Goal: Task Accomplishment & Management: Manage account settings

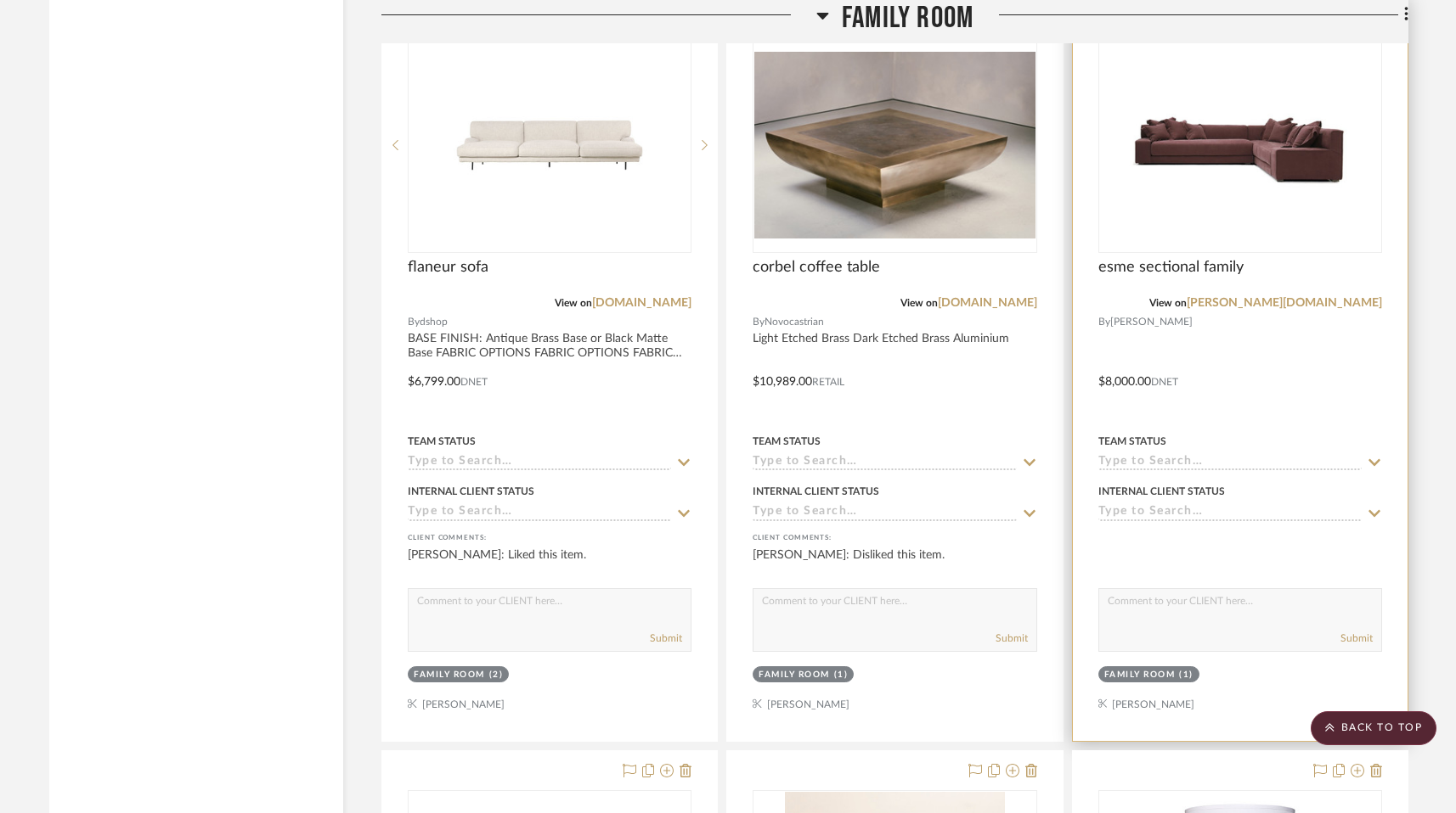
scroll to position [4438, 0]
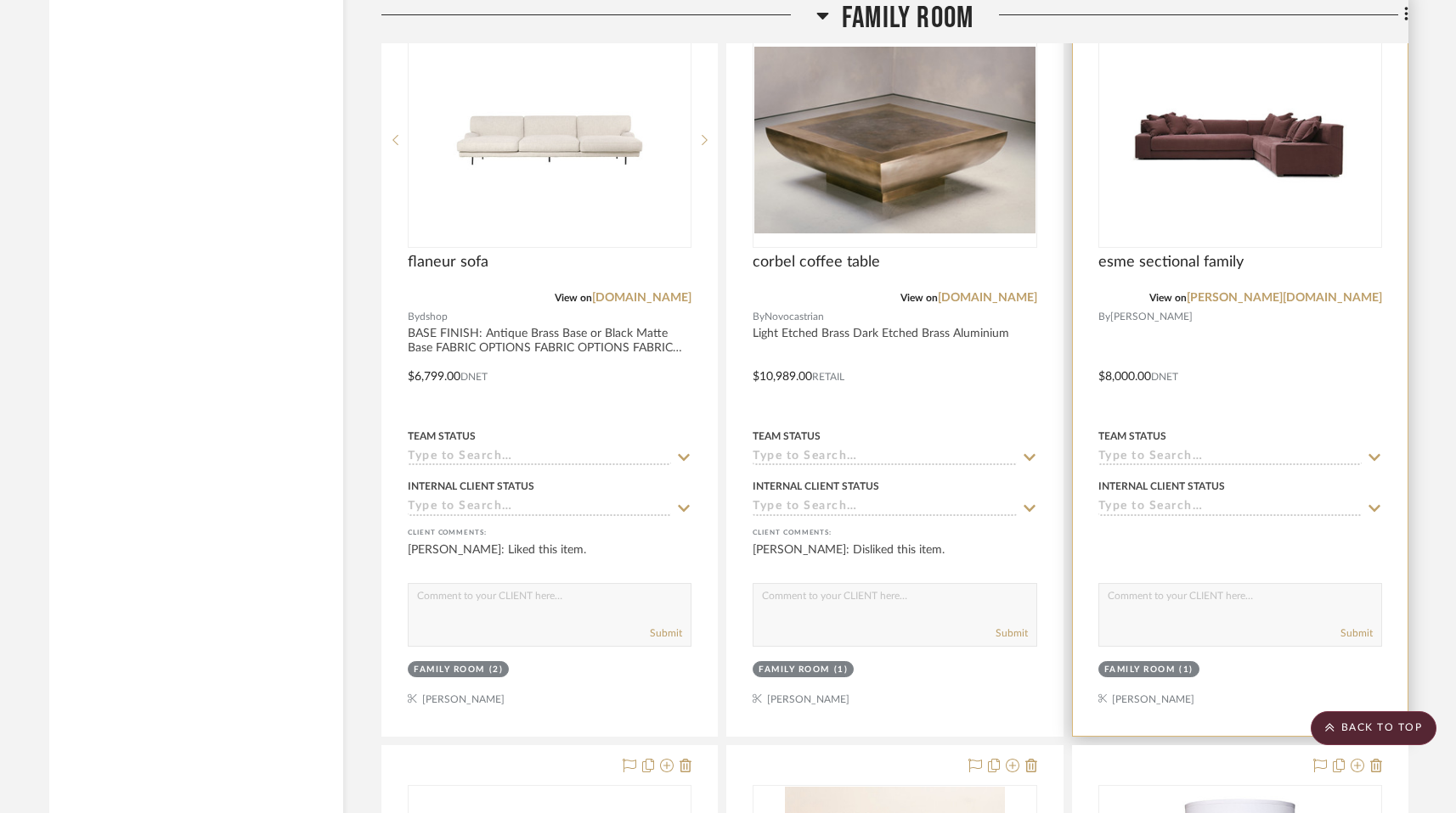
click at [1186, 656] on div at bounding box center [1240, 364] width 335 height 743
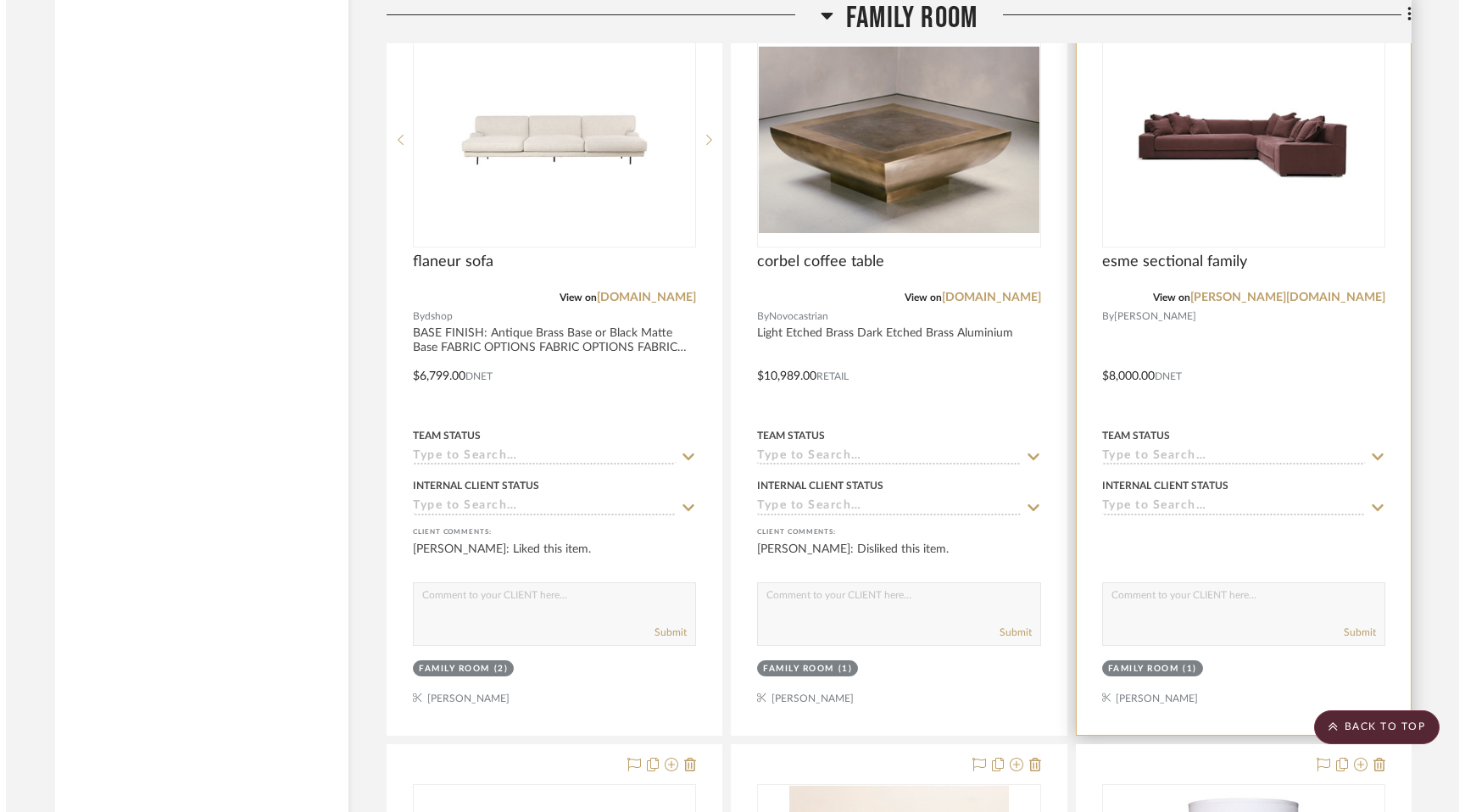
scroll to position [0, 0]
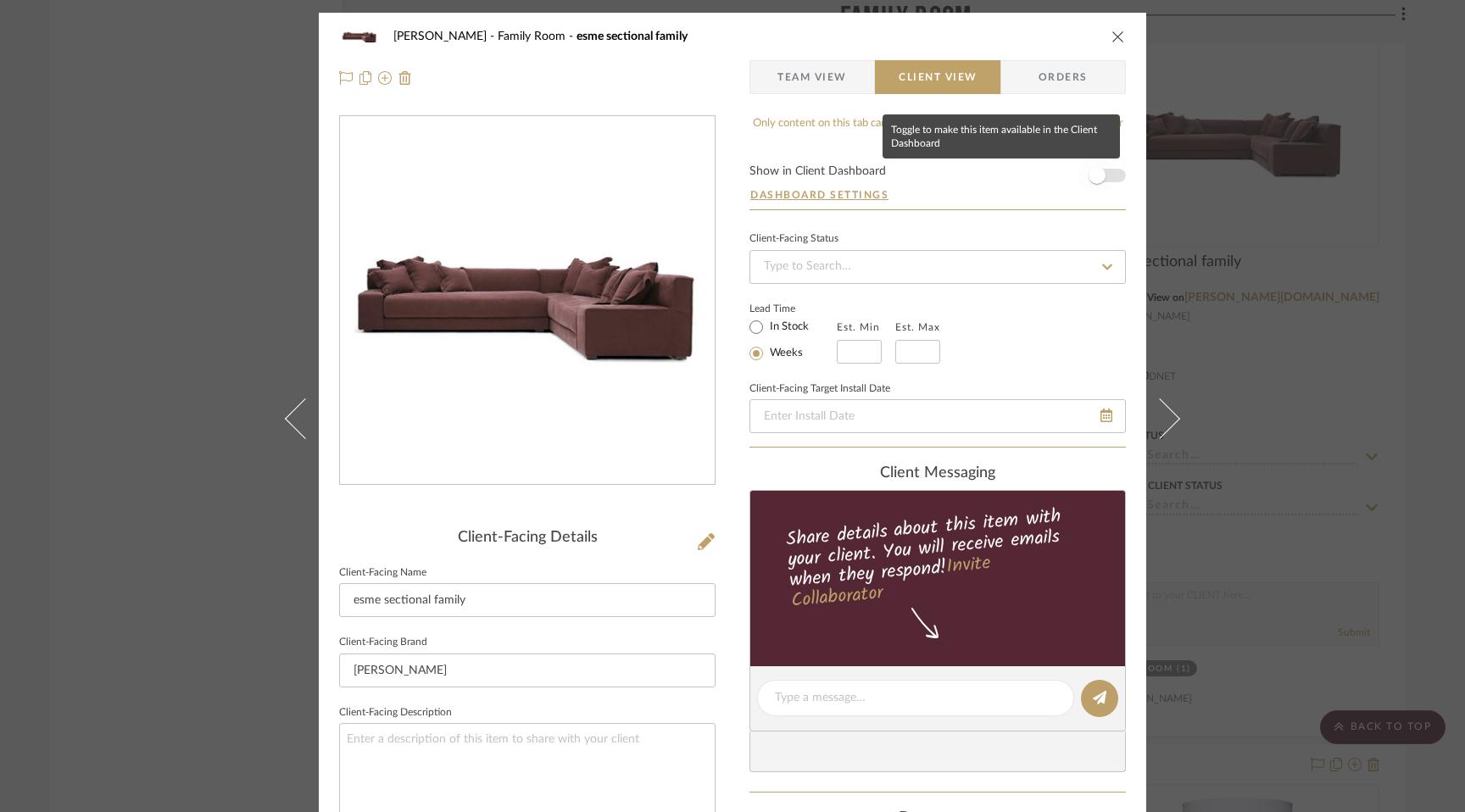
click at [1090, 182] on span "button" at bounding box center [1097, 175] width 17 height 17
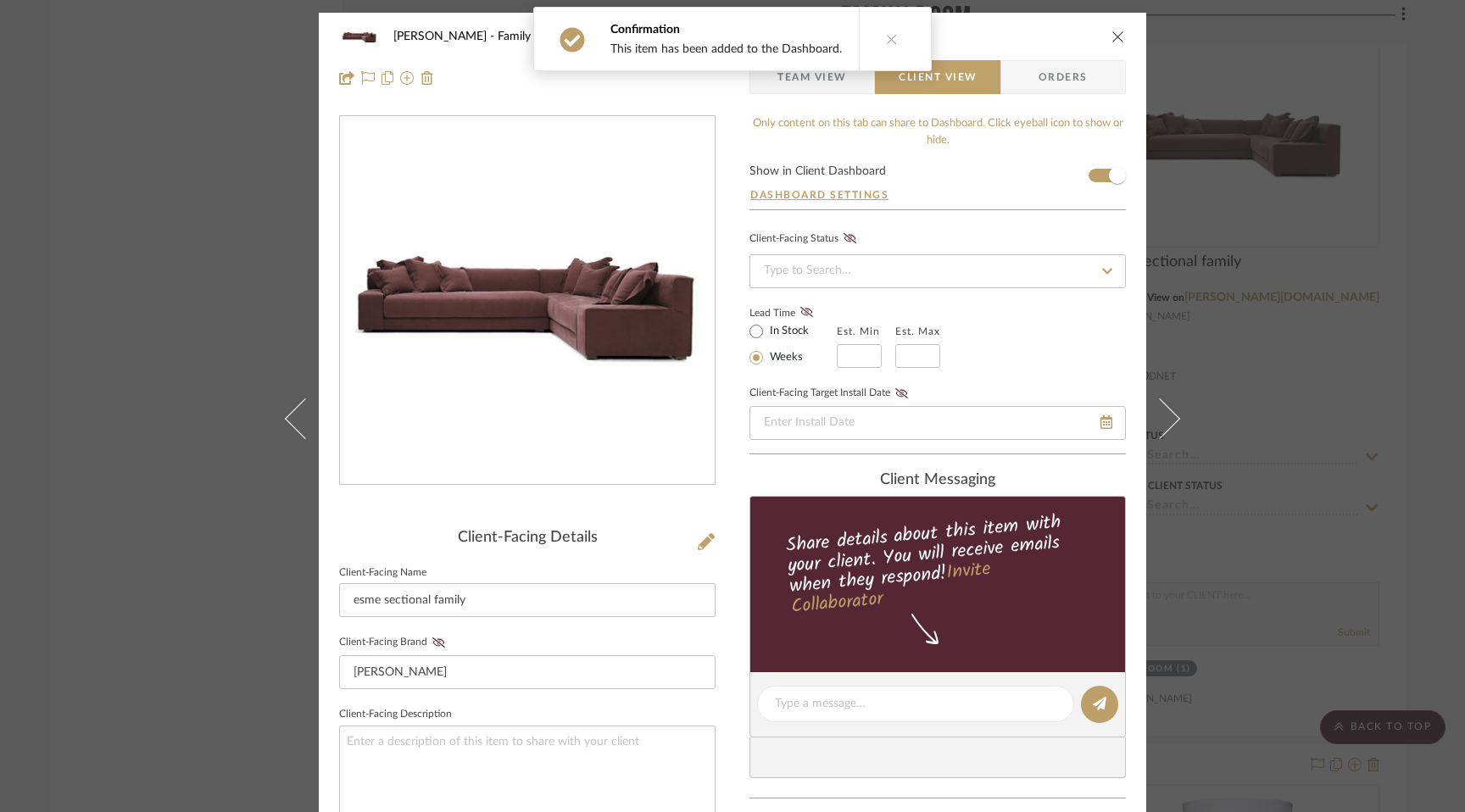
click at [1345, 309] on div "[PERSON_NAME] Family Room esme sectional family Team View Client View Orders Cl…" at bounding box center [732, 406] width 1465 height 812
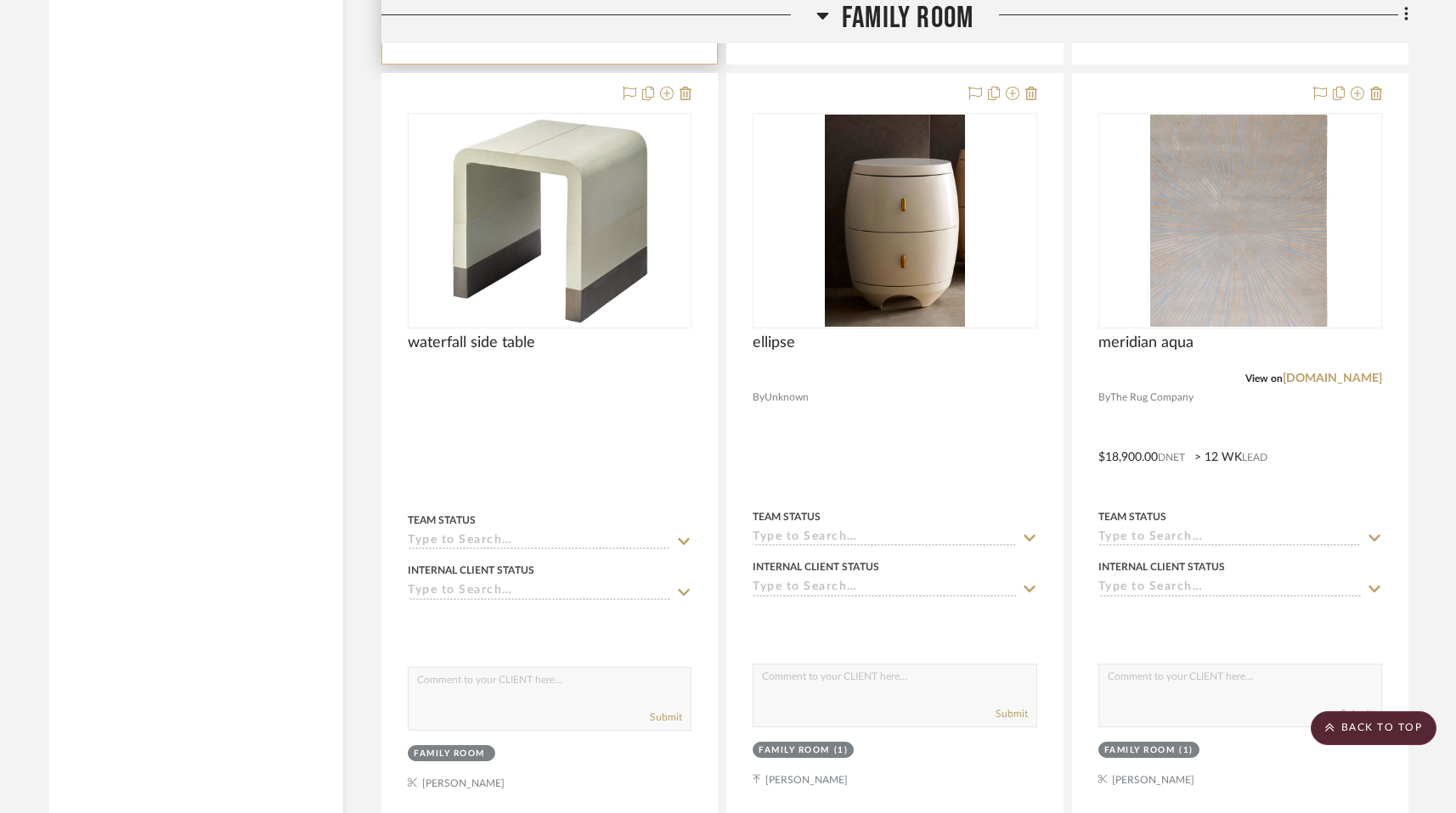
scroll to position [5867, 0]
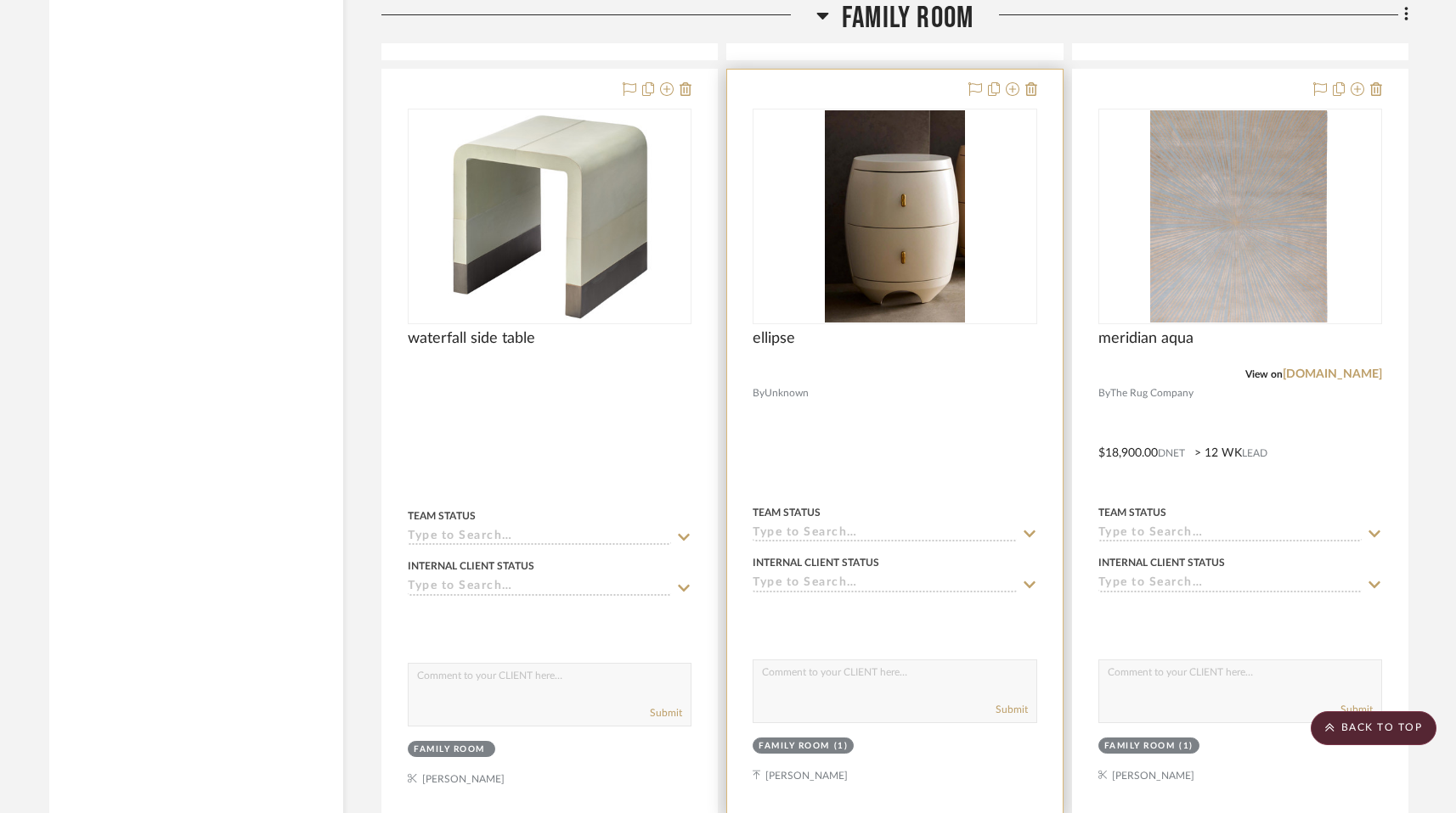
click at [940, 382] on div at bounding box center [894, 375] width 284 height 15
click at [847, 323] on img "0" at bounding box center [895, 216] width 141 height 212
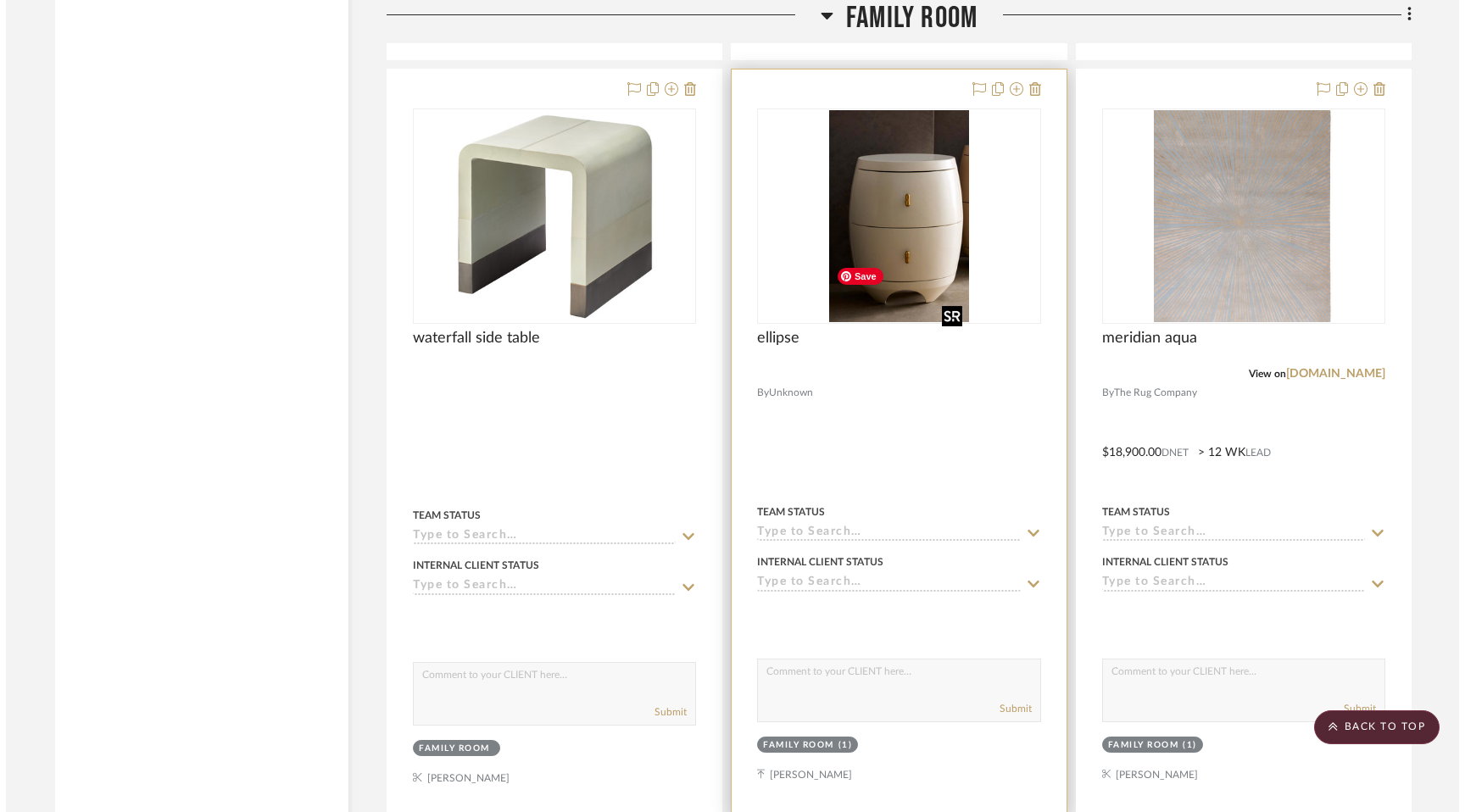
scroll to position [0, 0]
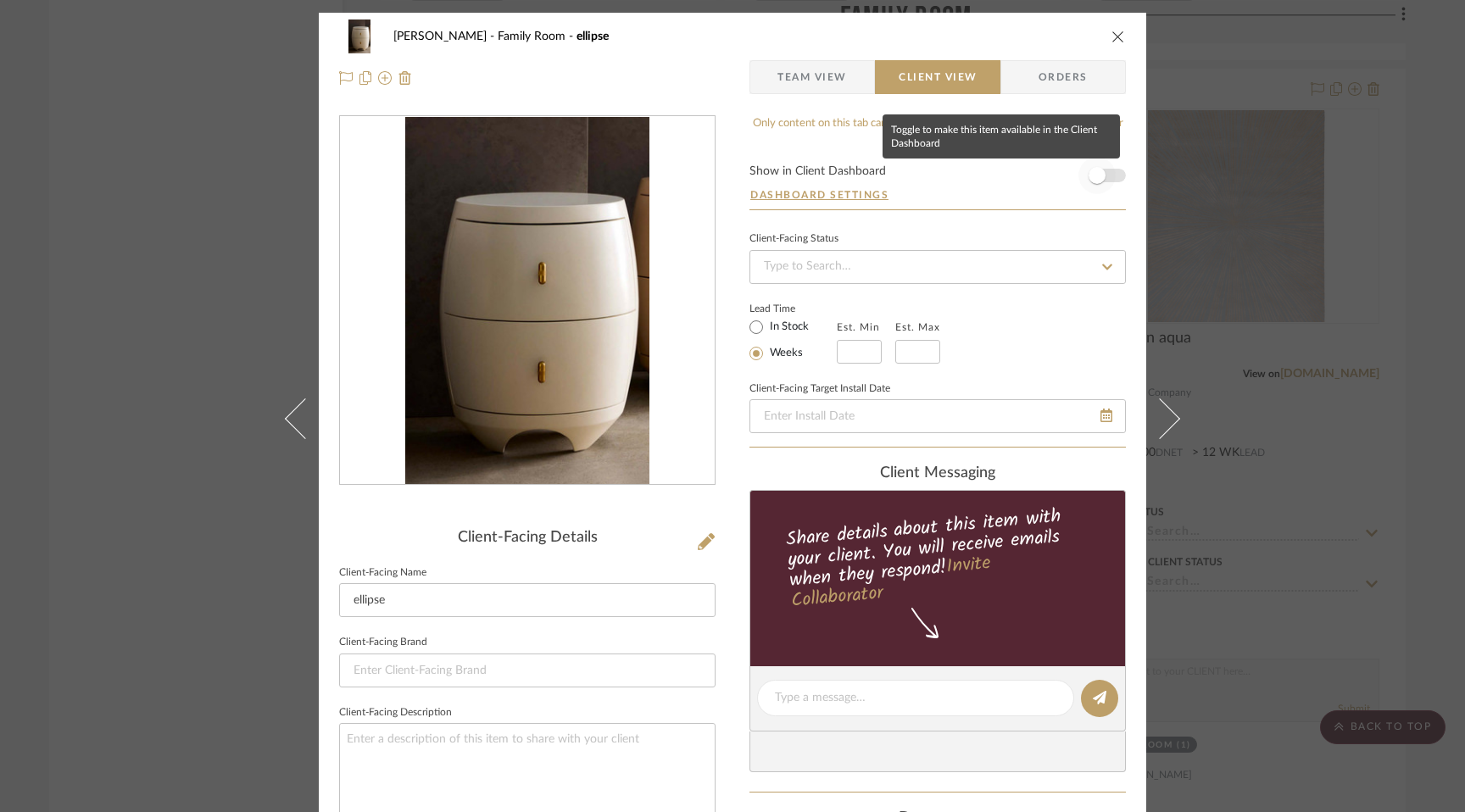
click at [1089, 181] on span "button" at bounding box center [1097, 175] width 17 height 17
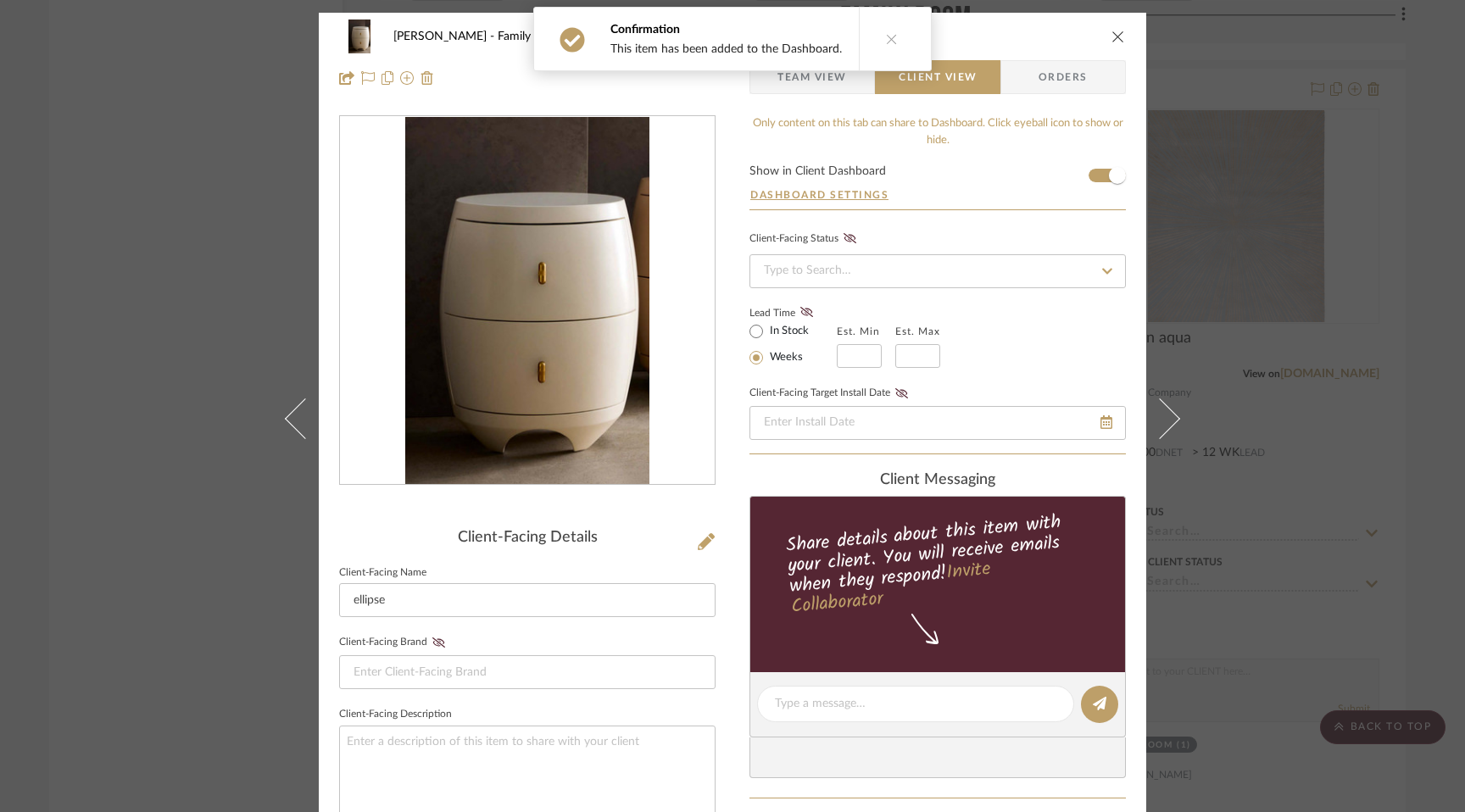
click at [1336, 532] on div "[PERSON_NAME] Family Room ellipse Team View Client View Orders Client-Facing De…" at bounding box center [732, 406] width 1465 height 812
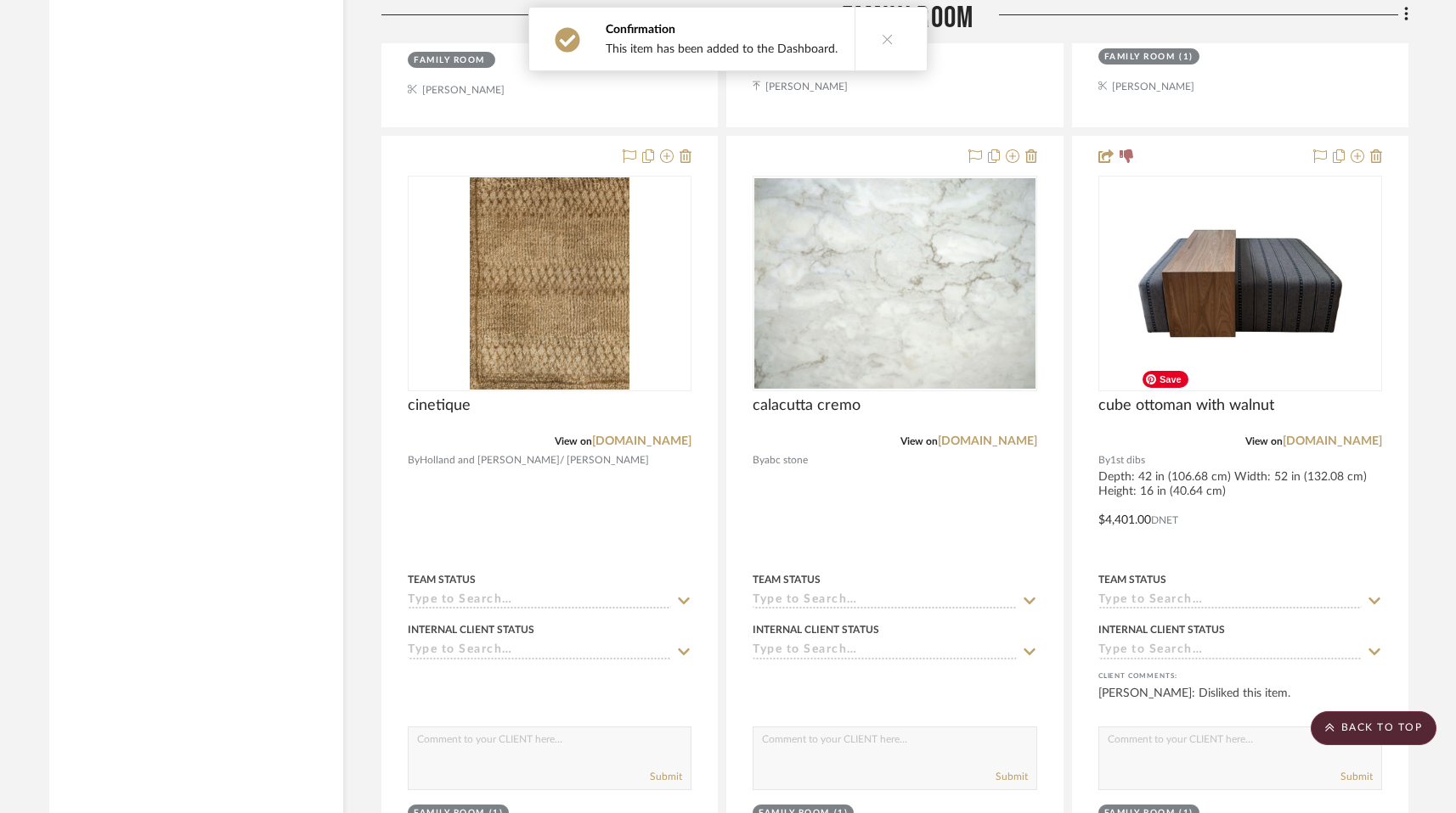
scroll to position [6573, 0]
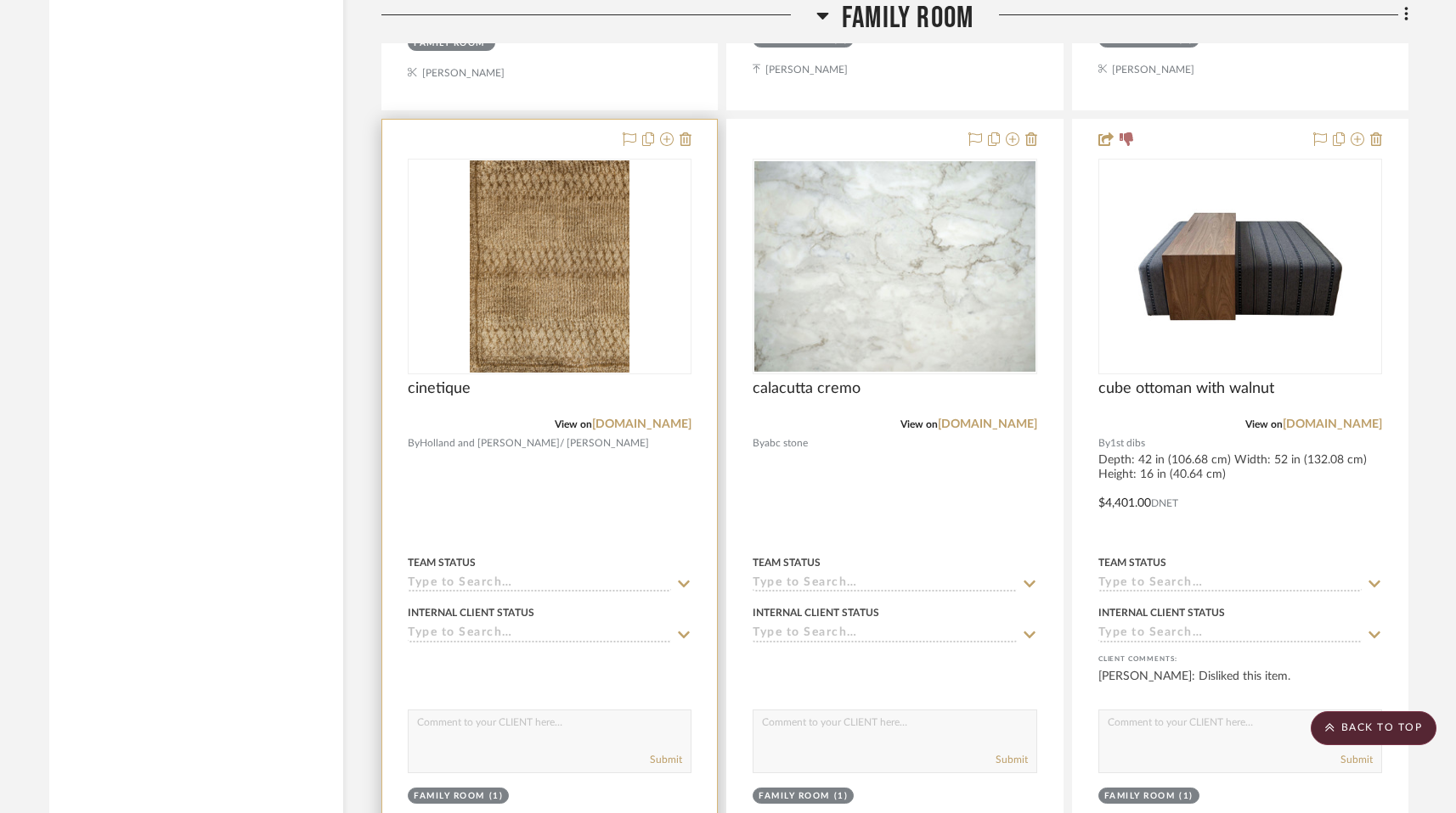
click at [497, 319] on div at bounding box center [550, 490] width 335 height 743
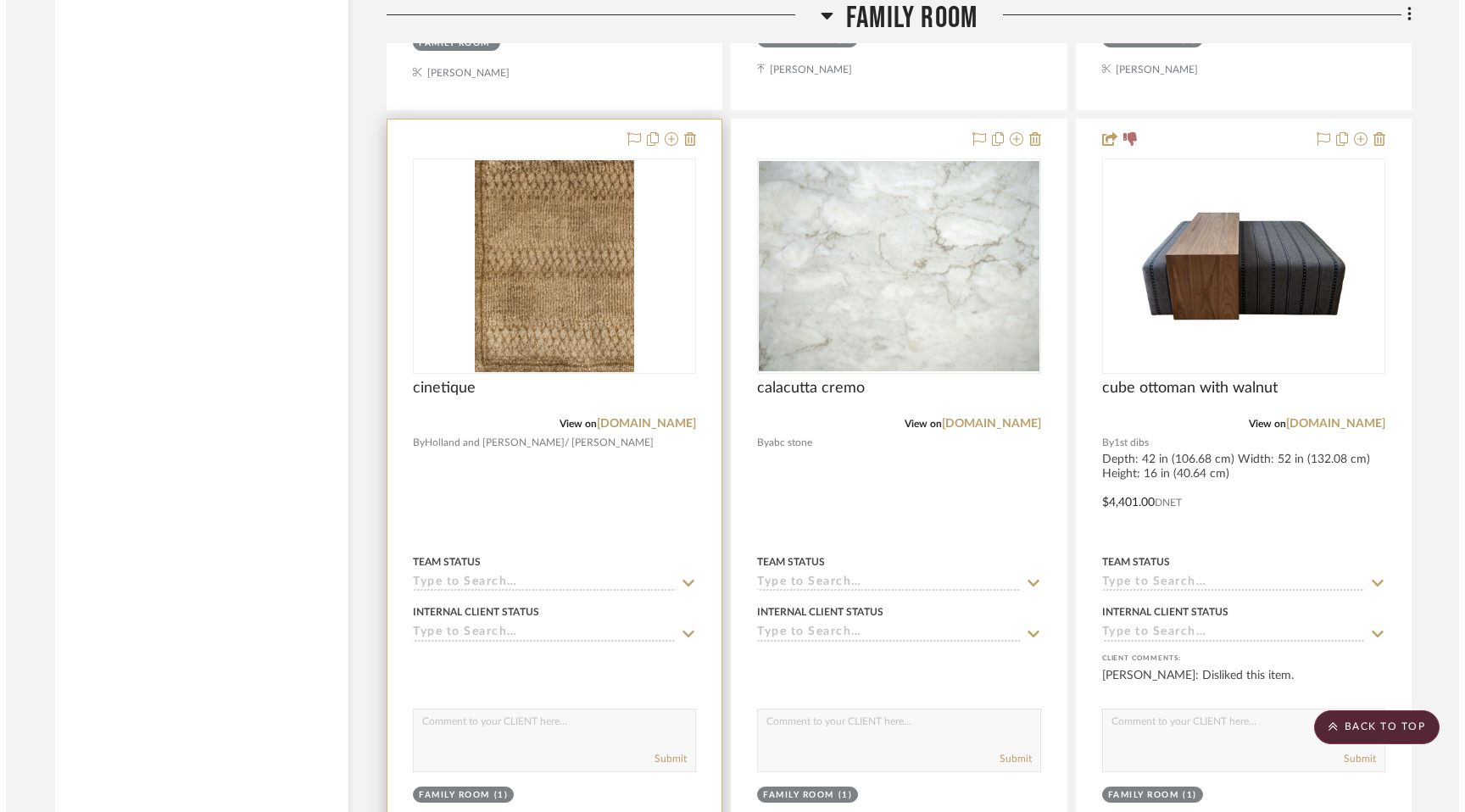
scroll to position [0, 0]
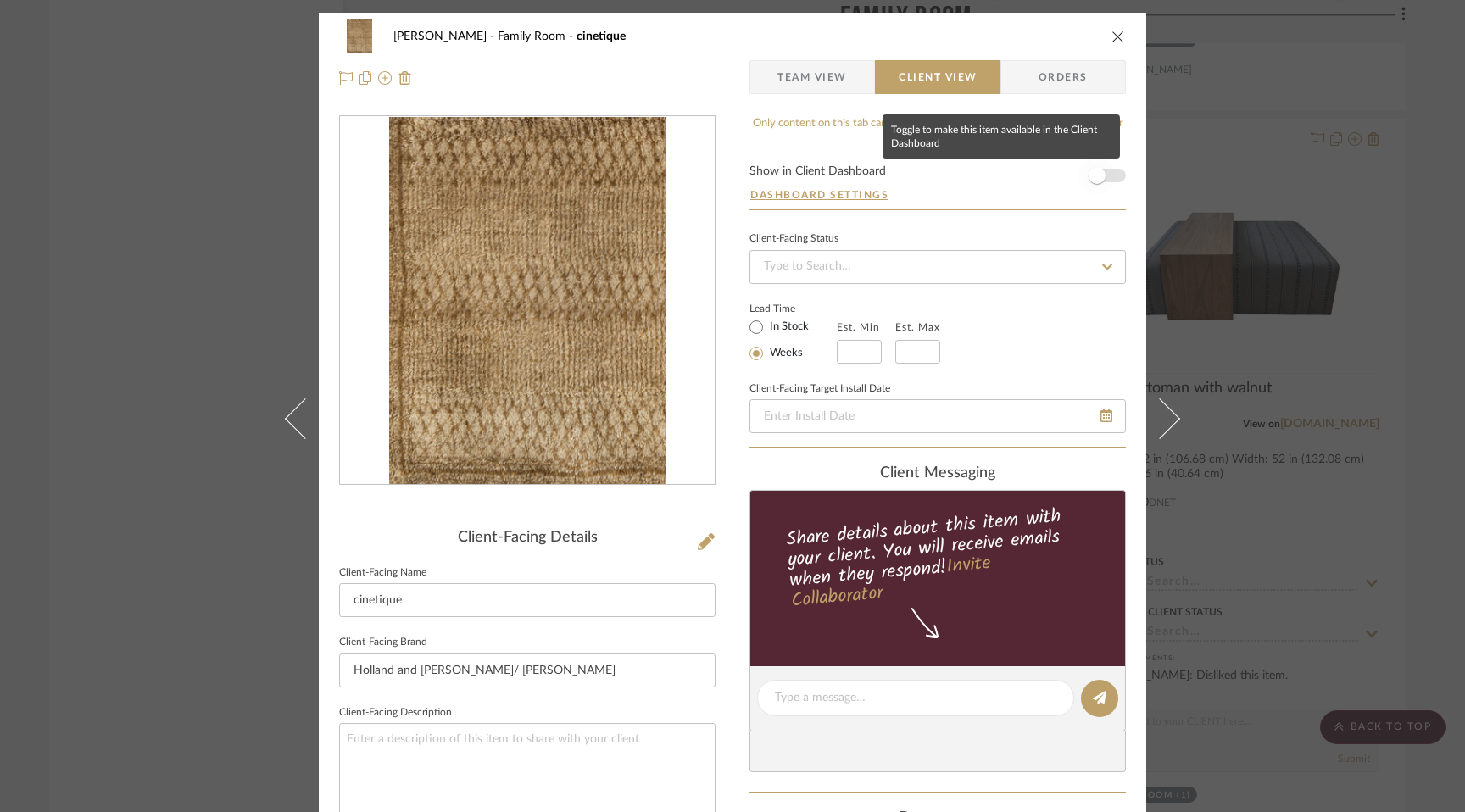
click at [1089, 174] on span "button" at bounding box center [1097, 175] width 17 height 17
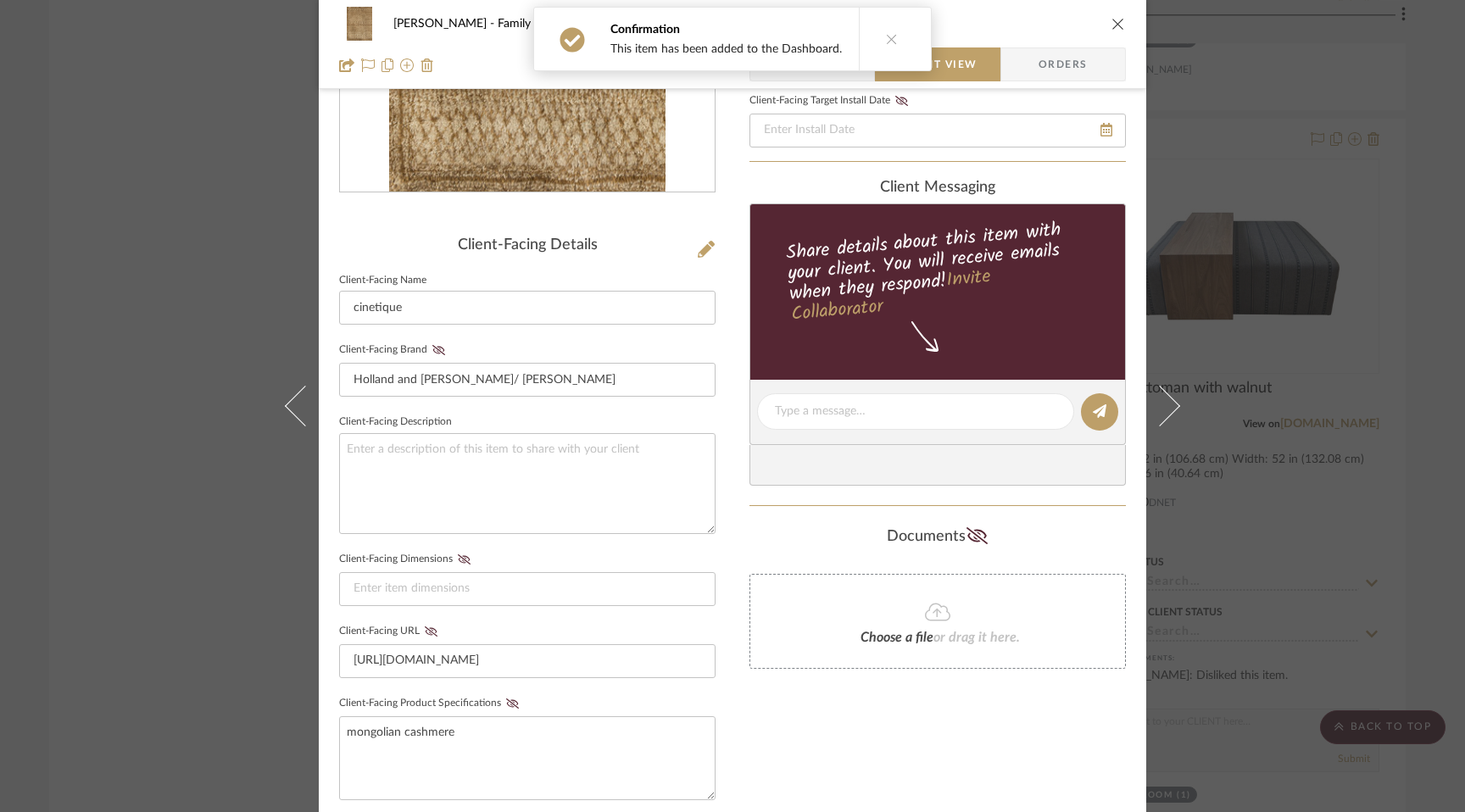
scroll to position [279, 0]
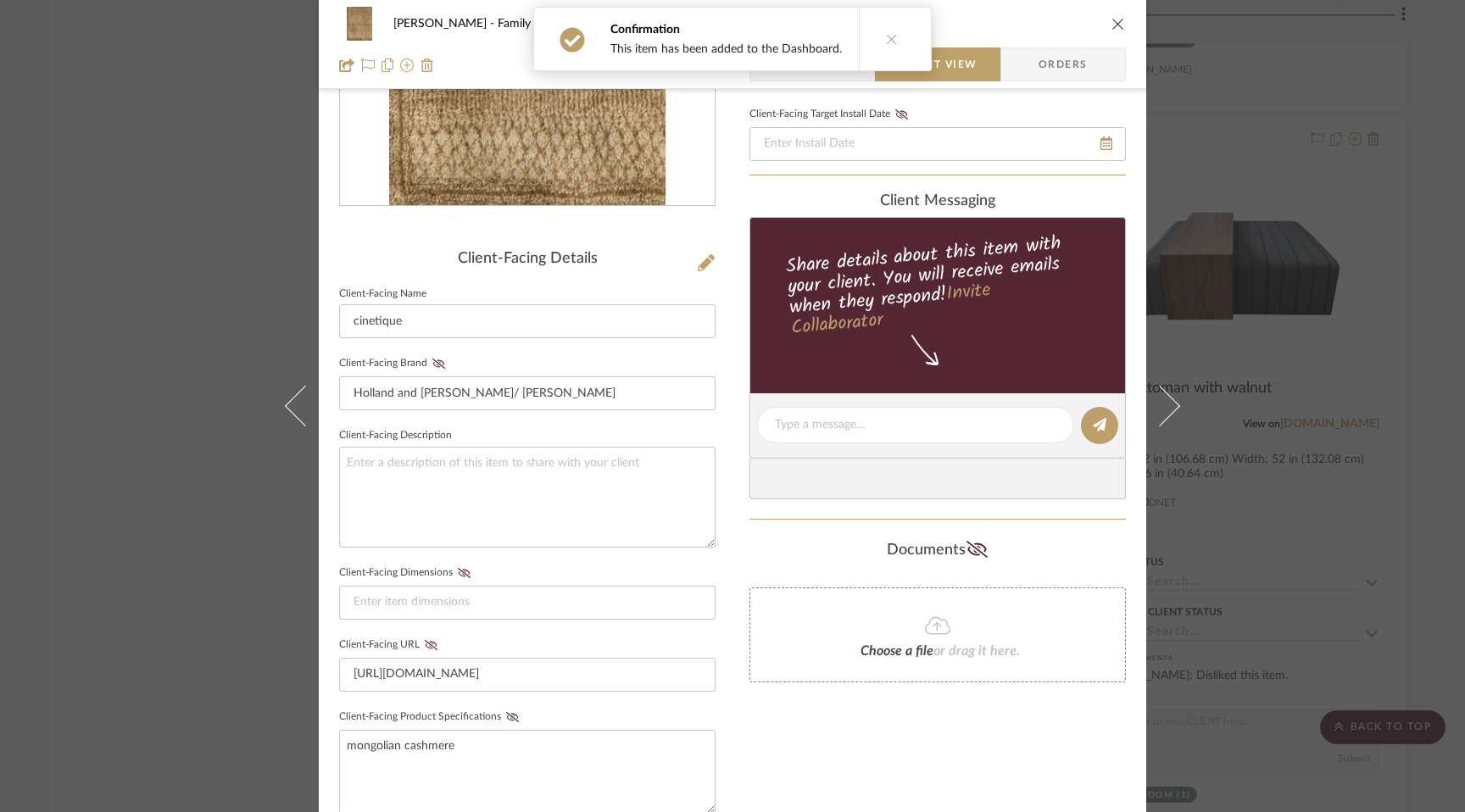
click at [1289, 236] on div "[PERSON_NAME] Family Room cinetique Team View Client View Orders Client-Facing …" at bounding box center [732, 406] width 1465 height 812
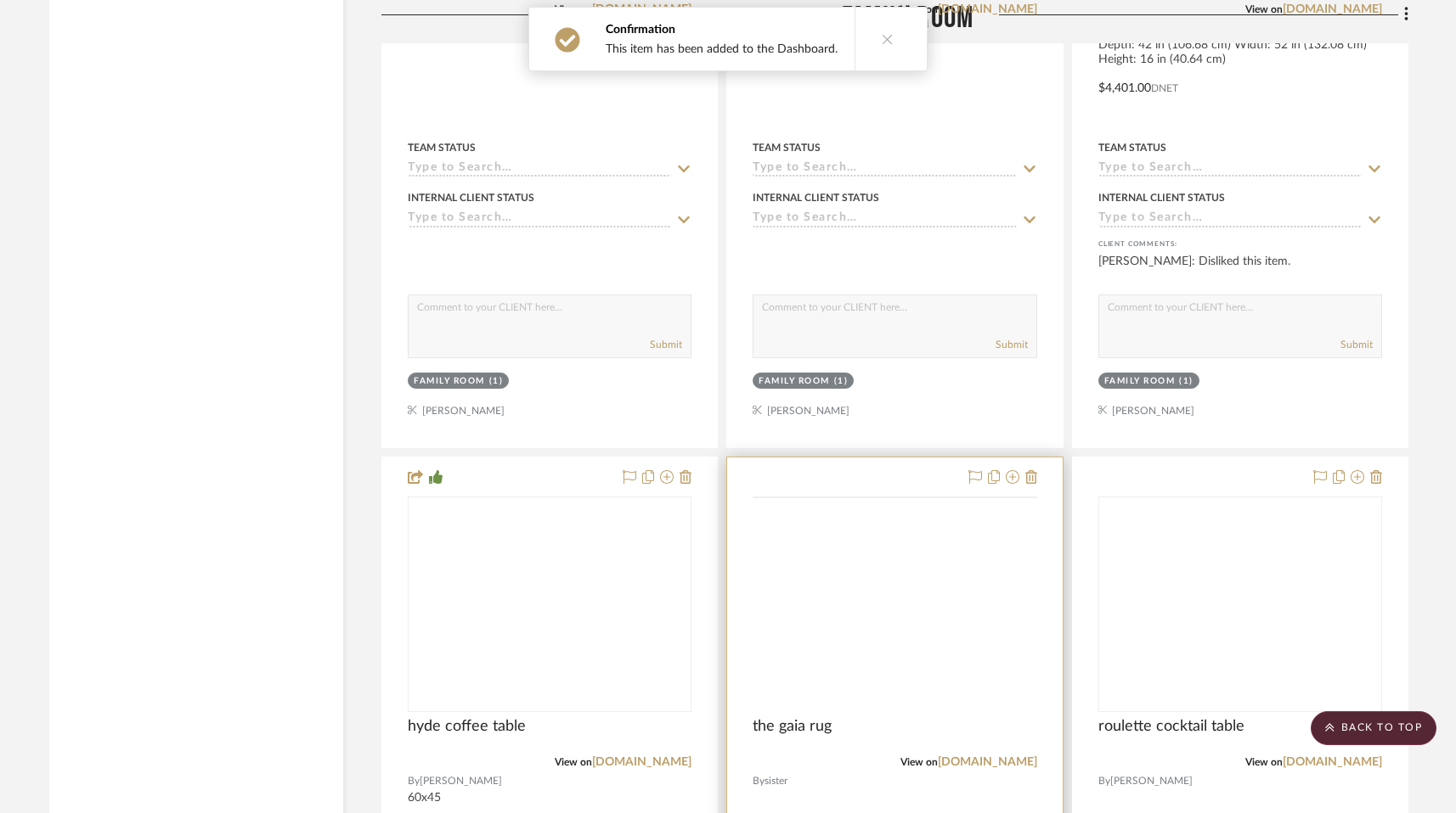
scroll to position [7326, 0]
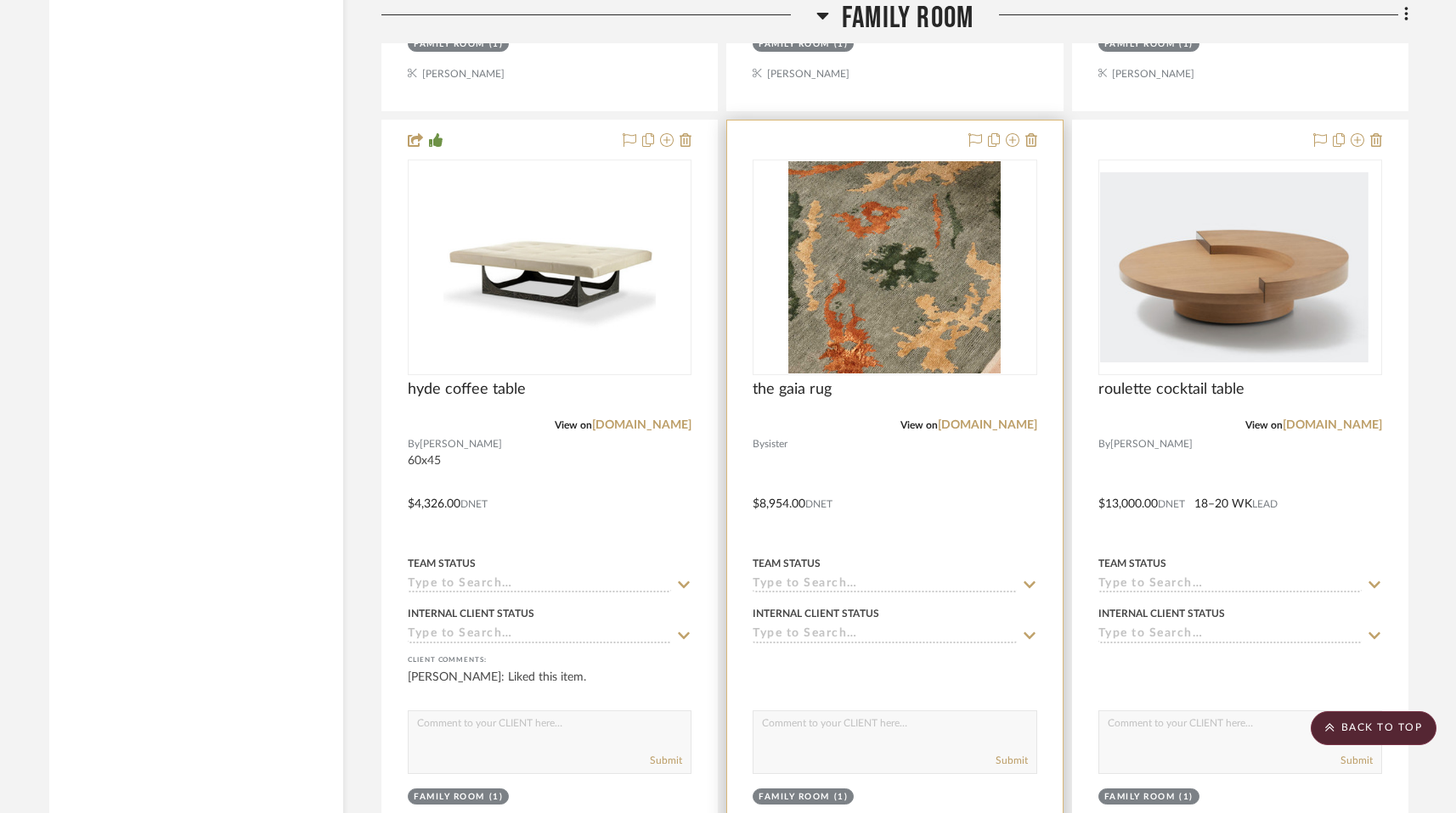
click at [819, 675] on div at bounding box center [894, 491] width 335 height 743
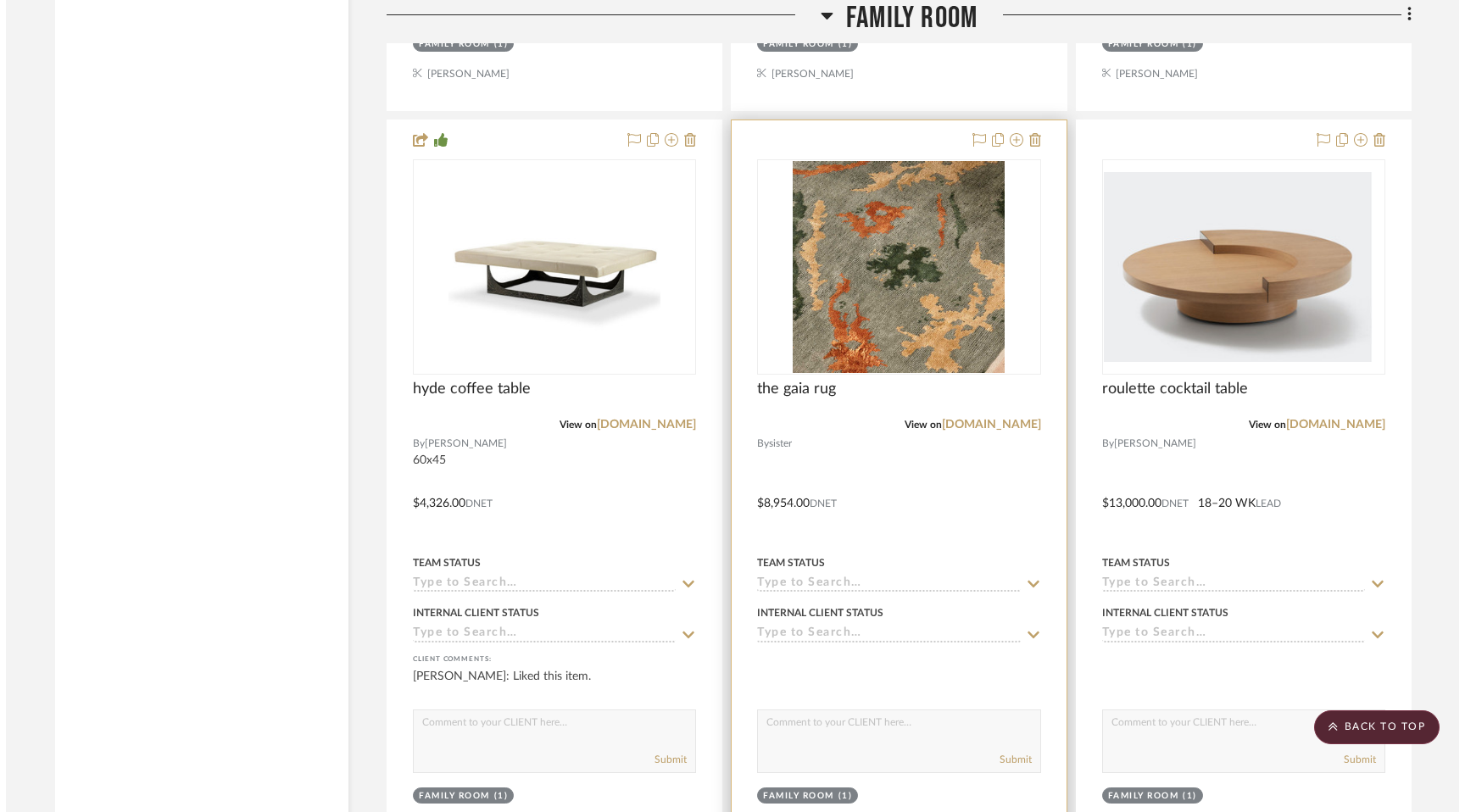
scroll to position [0, 0]
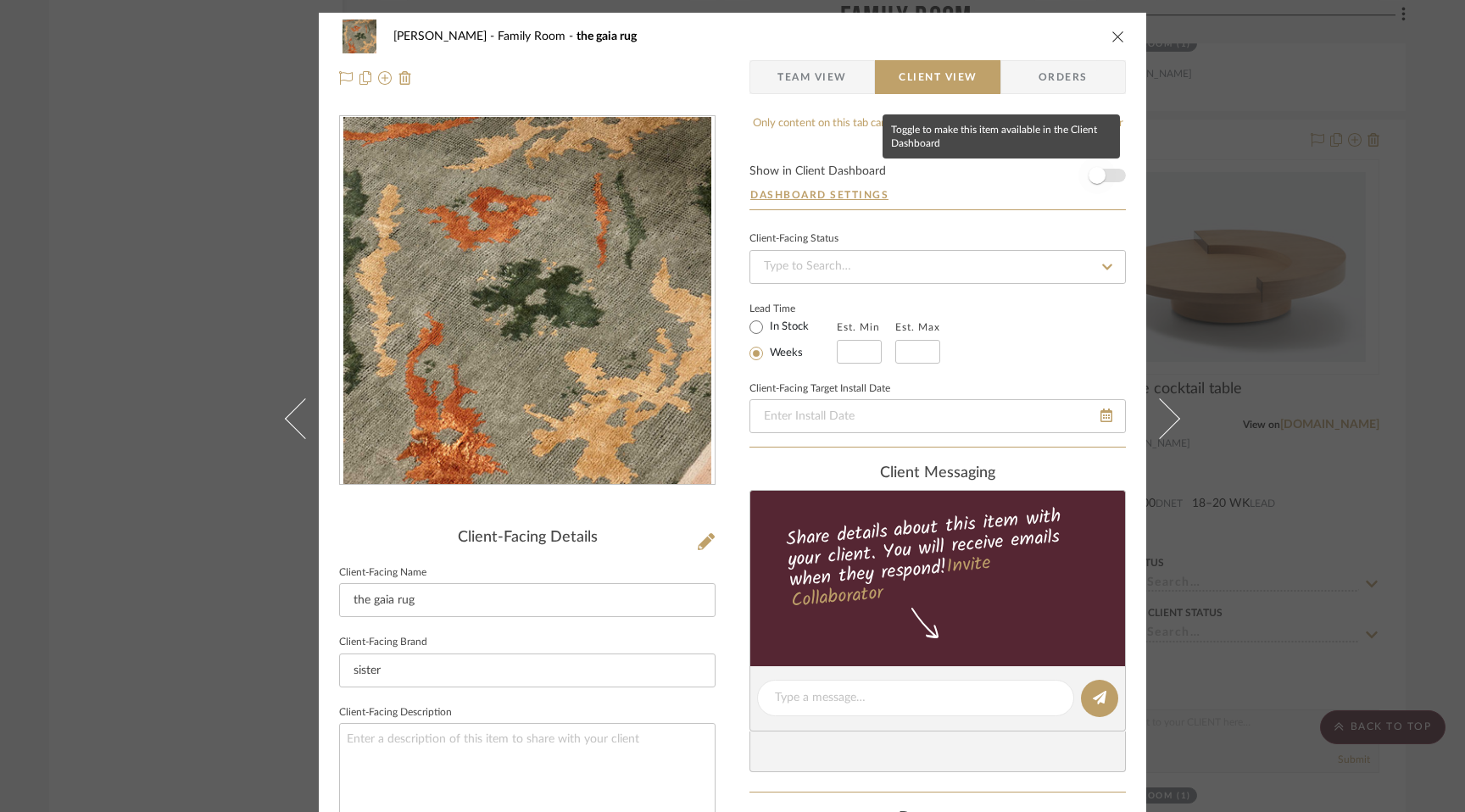
click at [1093, 176] on span "button" at bounding box center [1097, 175] width 17 height 17
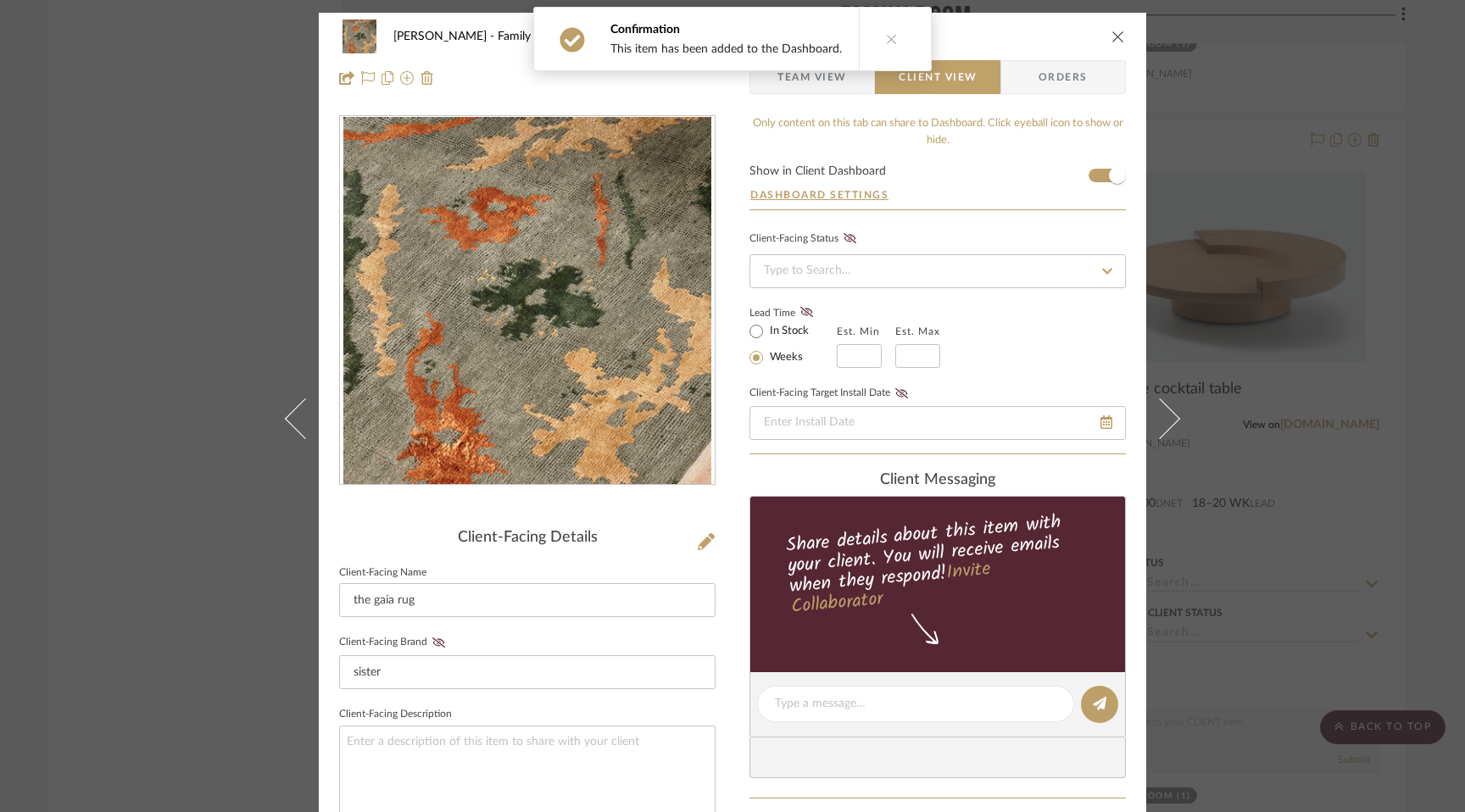
click at [1306, 333] on div "[PERSON_NAME] Family Room the gaia rug Team View Client View Orders Client-Faci…" at bounding box center [732, 406] width 1465 height 812
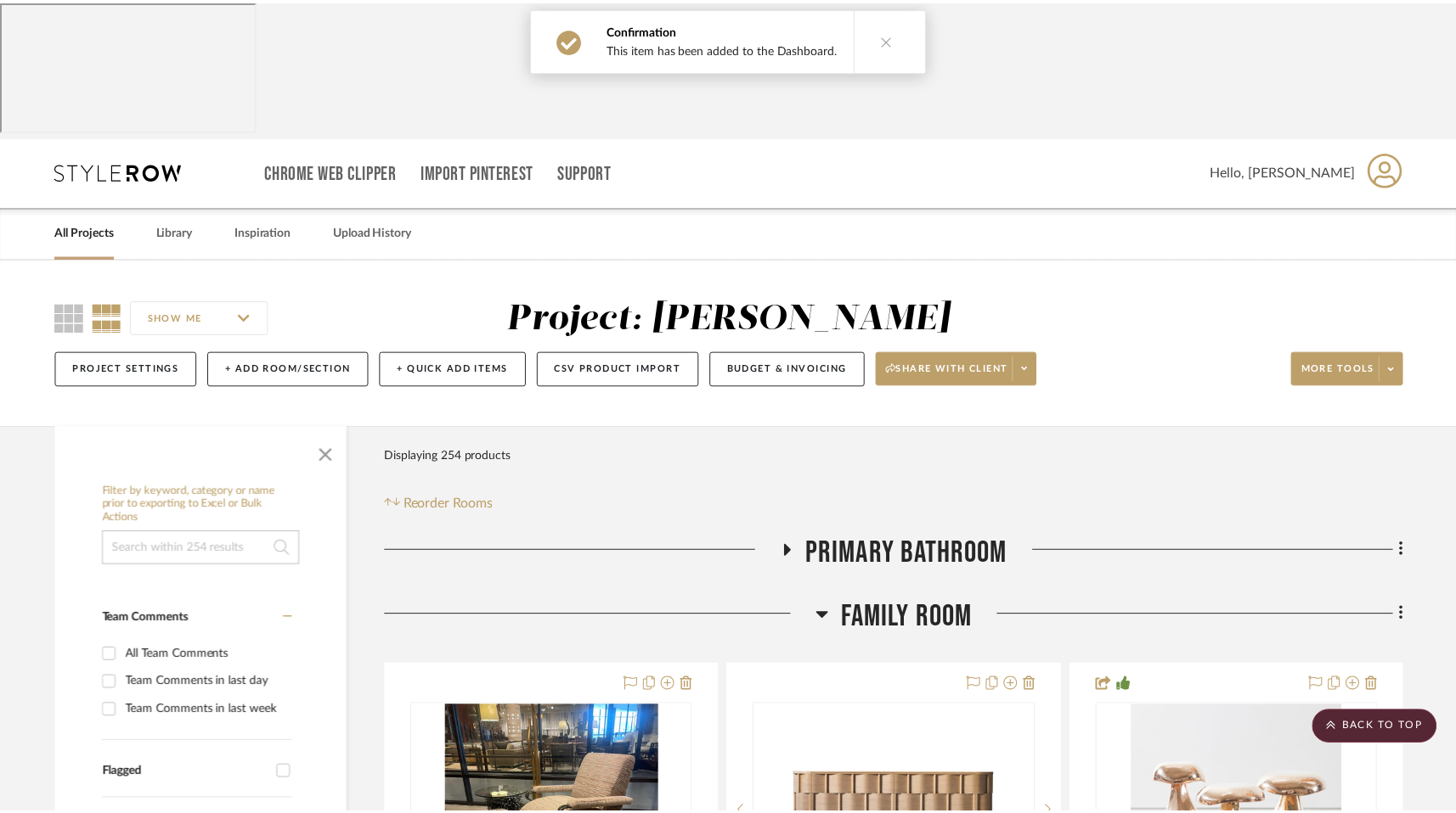
scroll to position [7326, 0]
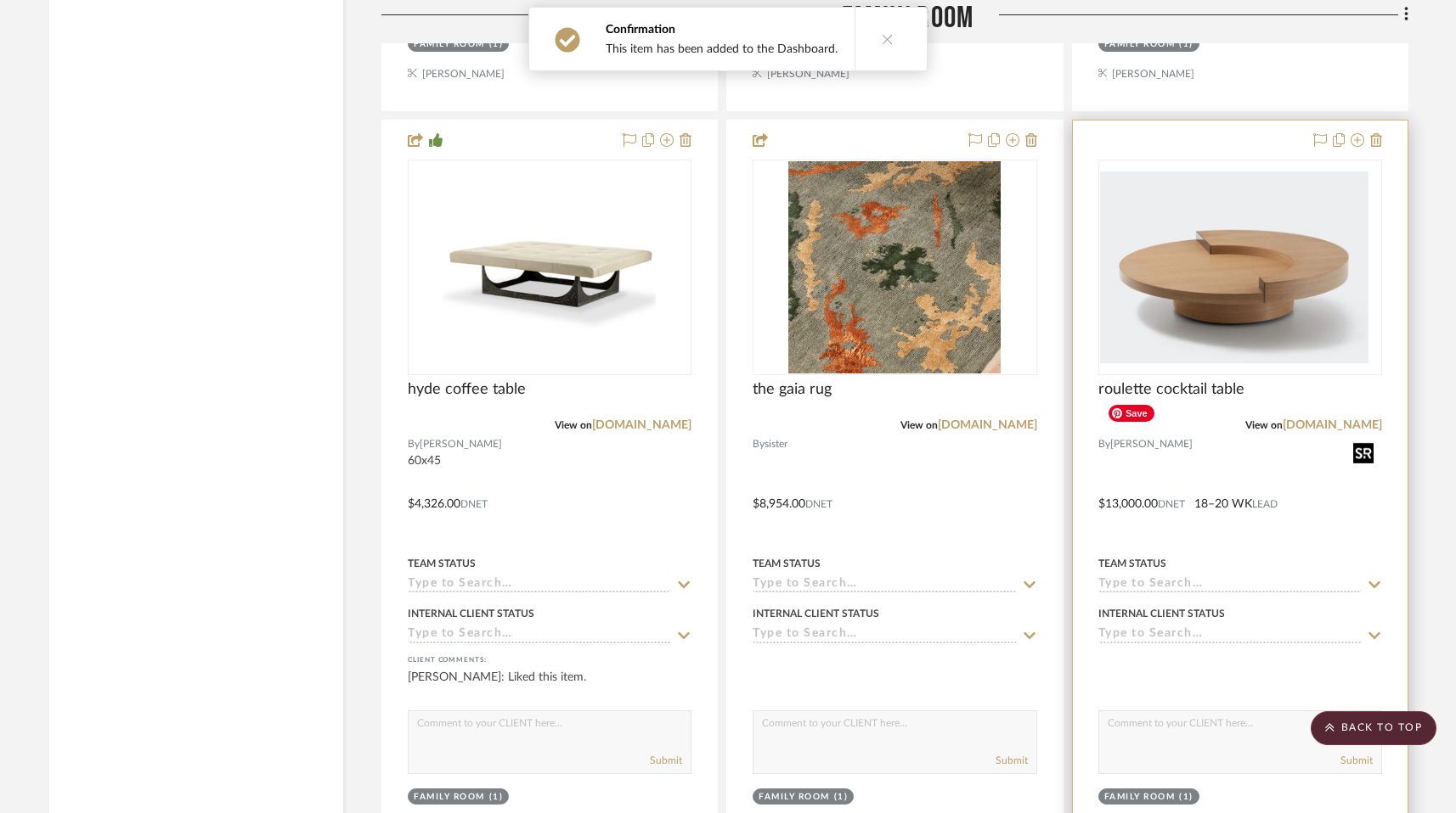
click at [1238, 376] on div at bounding box center [1240, 267] width 284 height 215
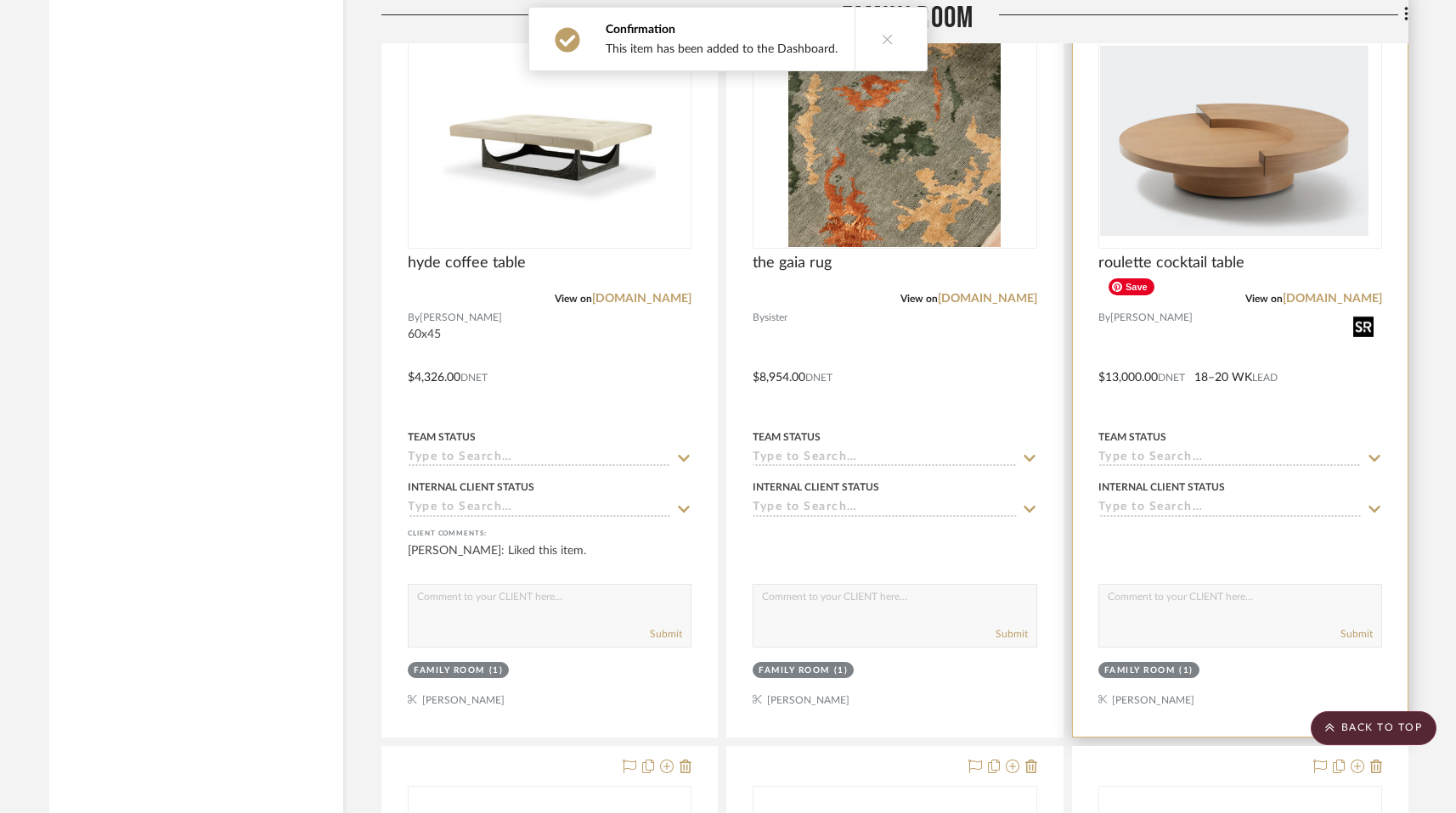
scroll to position [7450, 0]
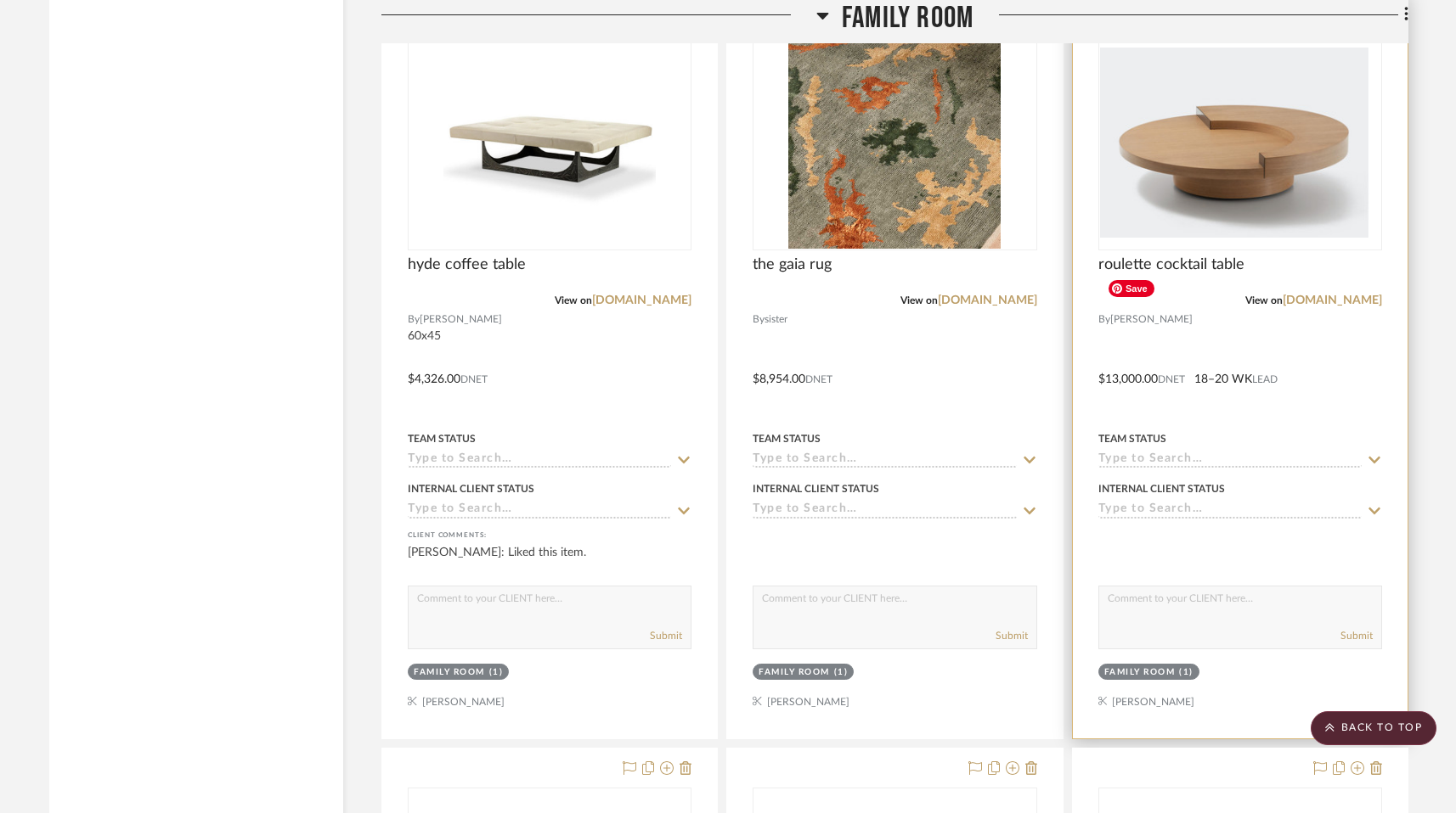
click at [1286, 249] on div "0" at bounding box center [1240, 143] width 282 height 214
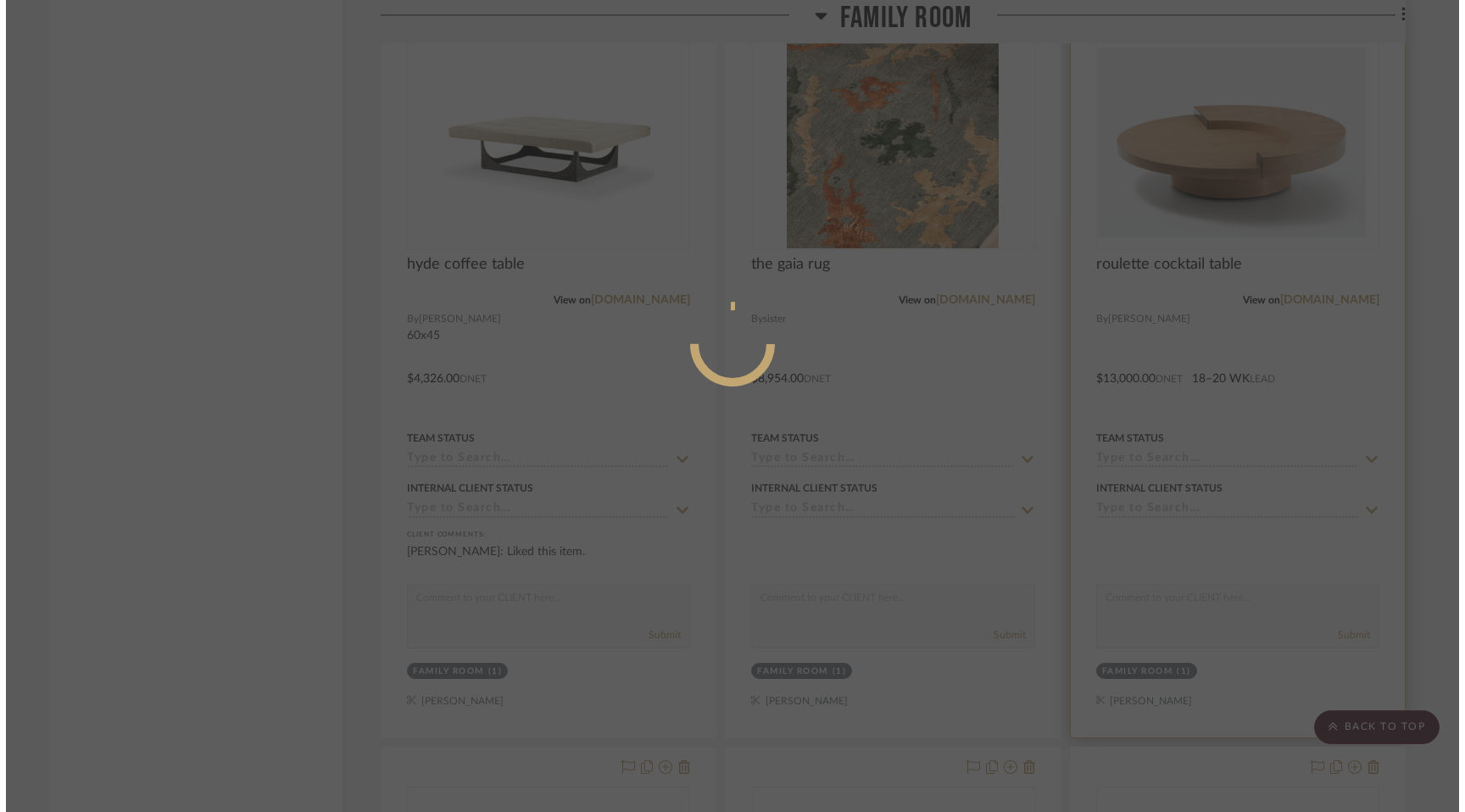
scroll to position [0, 0]
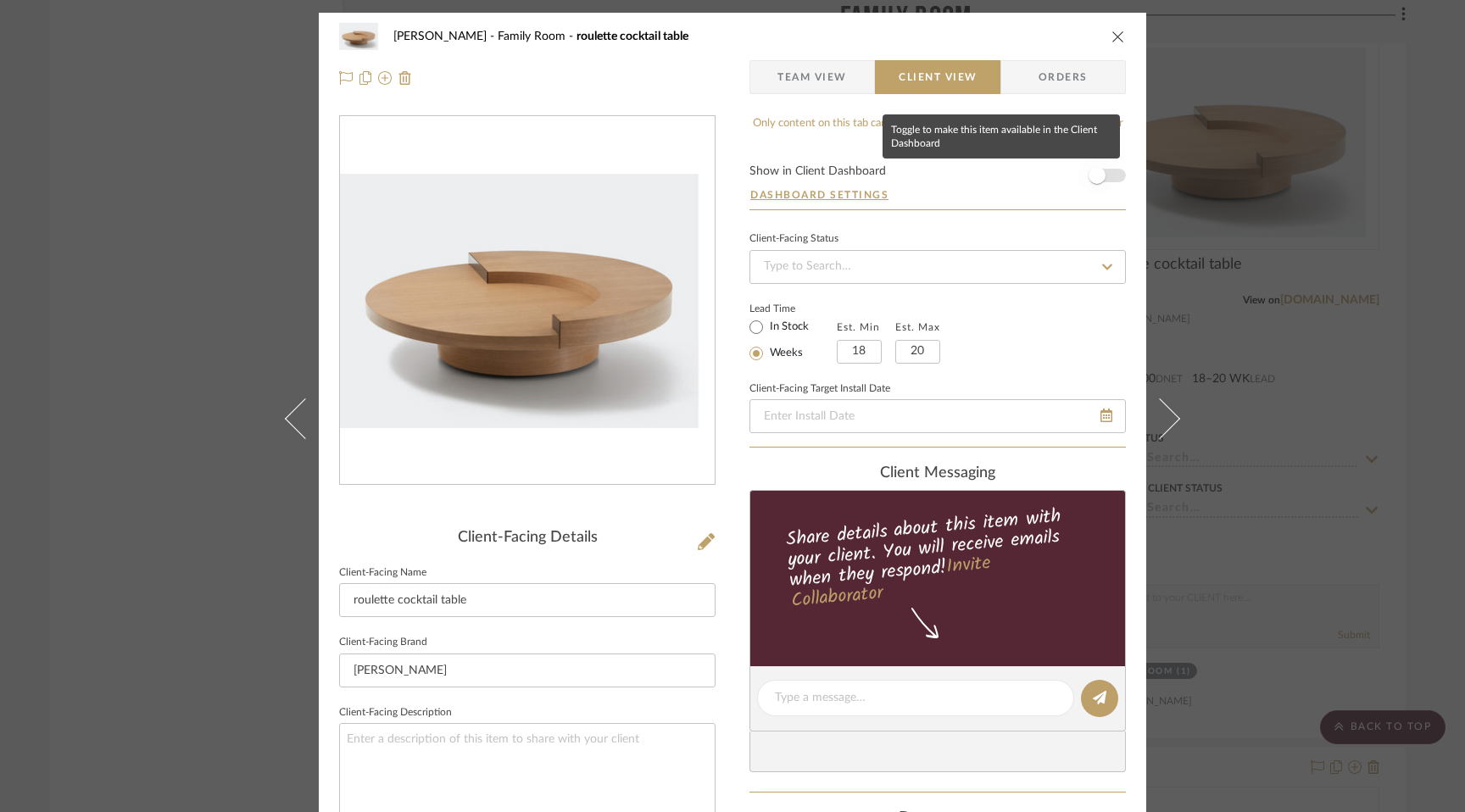
click at [1091, 177] on span "button" at bounding box center [1097, 175] width 17 height 17
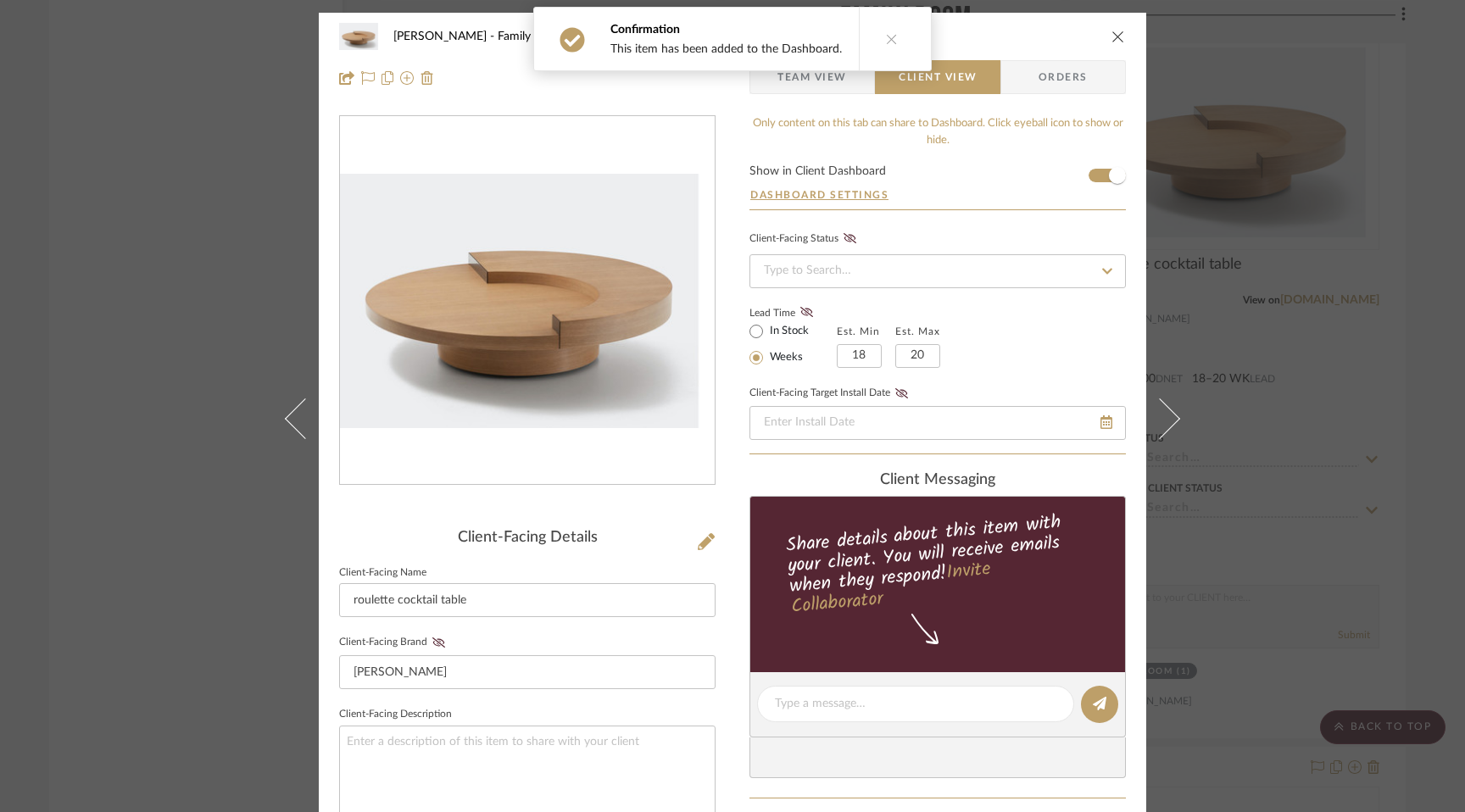
click at [1362, 442] on div "[PERSON_NAME] Family Room roulette cocktail table Team View Client View Orders …" at bounding box center [732, 406] width 1465 height 812
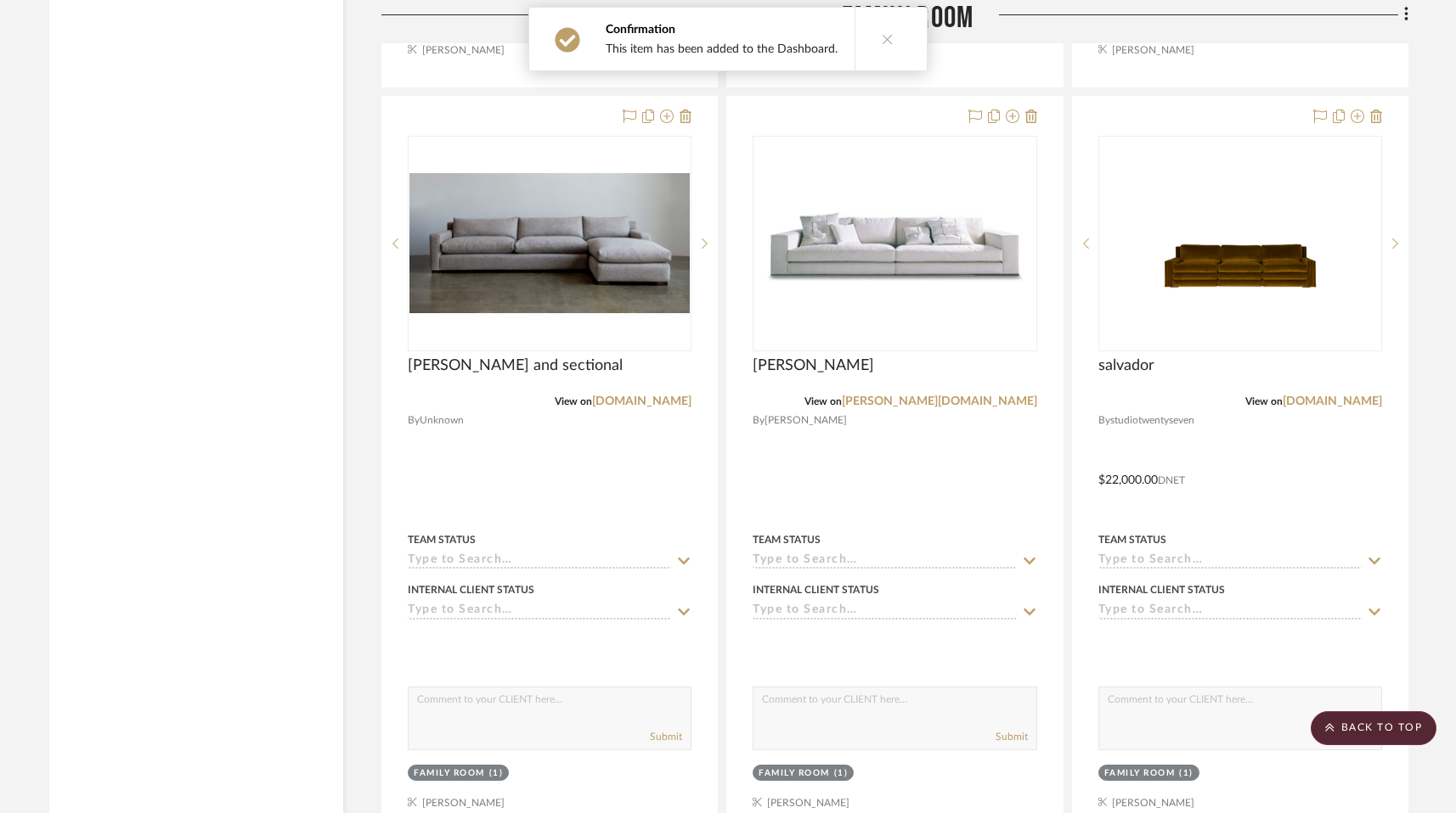
scroll to position [8126, 0]
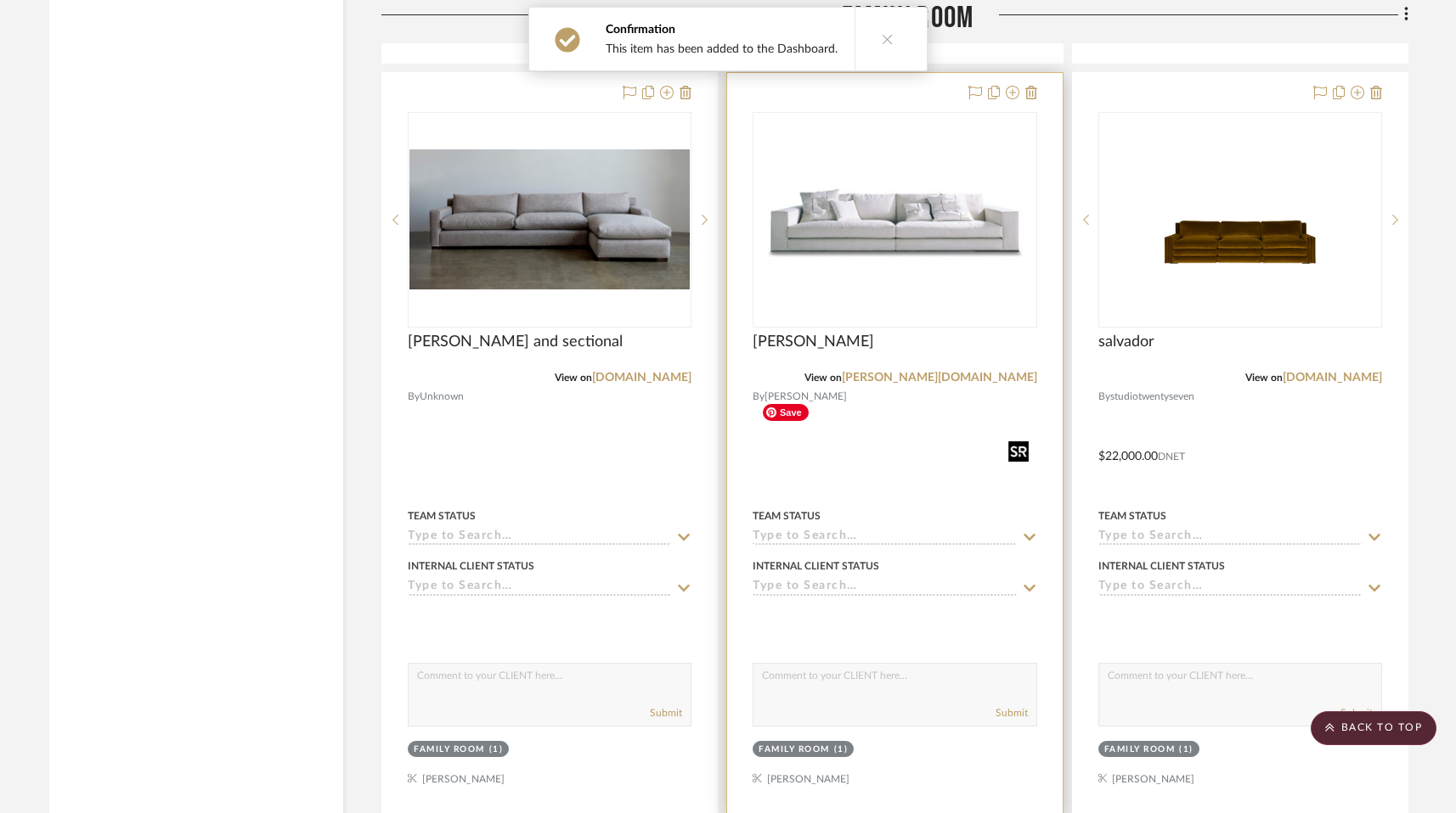
click at [0, 0] on img at bounding box center [0, 0] width 0 height 0
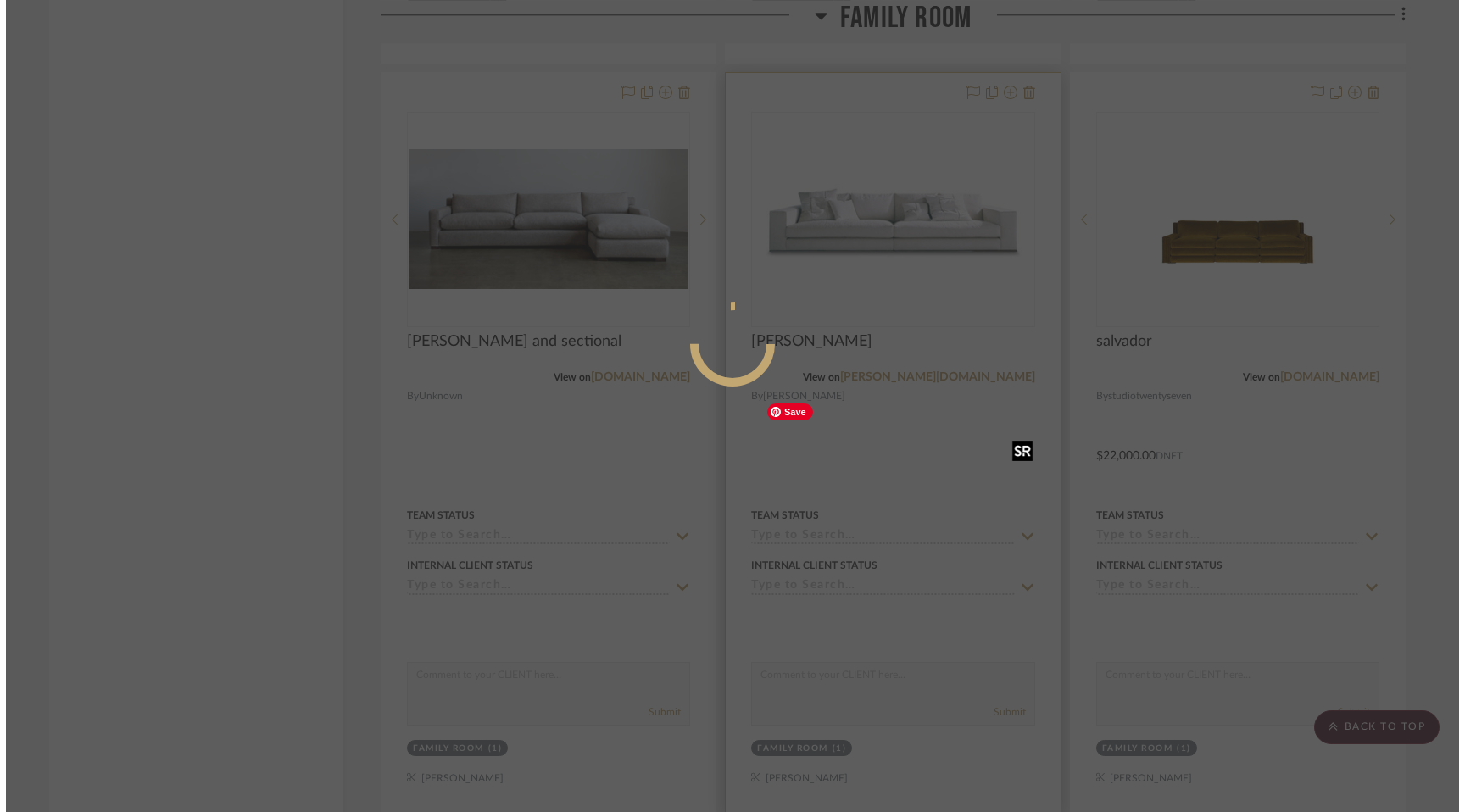
scroll to position [0, 0]
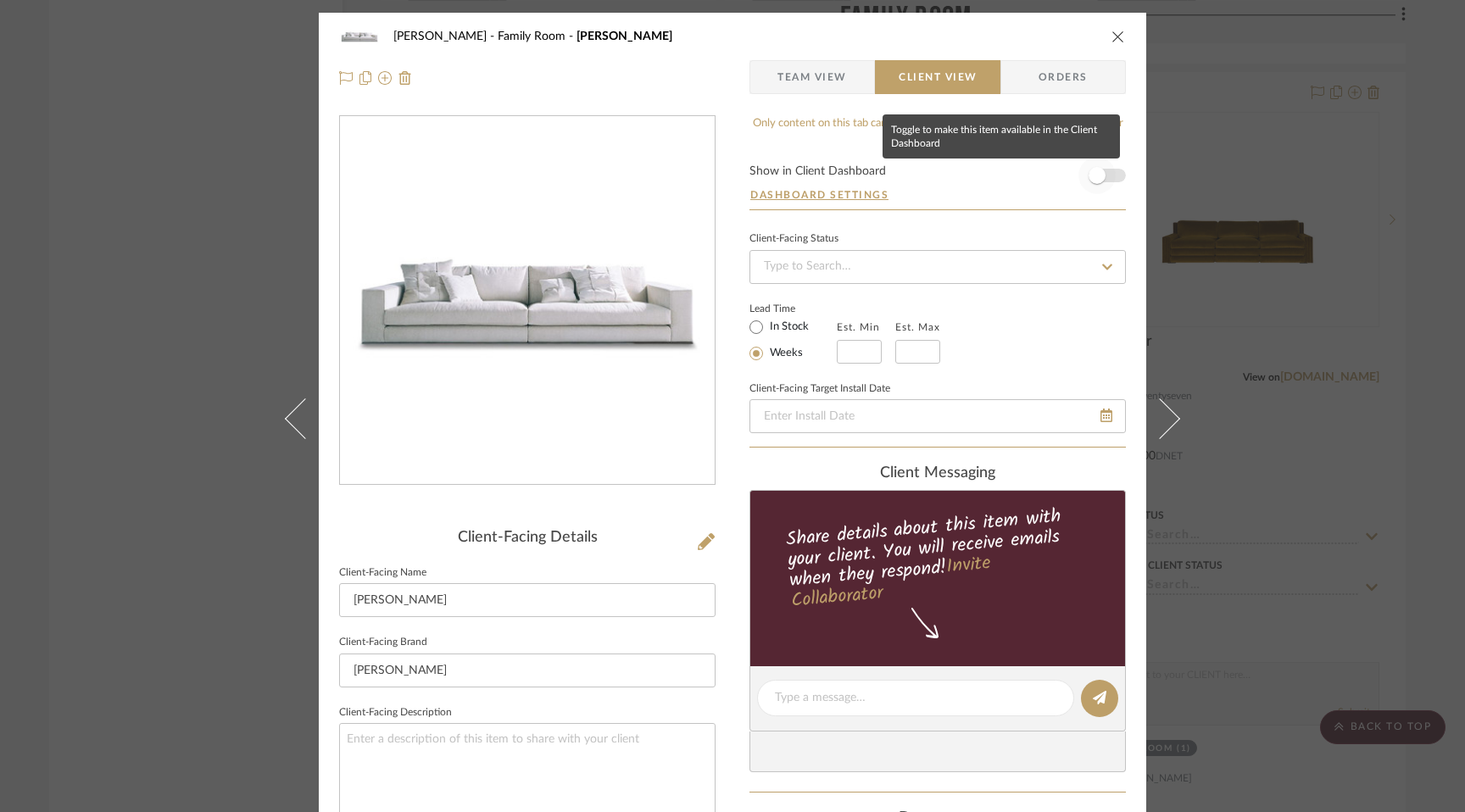
click at [1093, 181] on span "button" at bounding box center [1097, 175] width 17 height 17
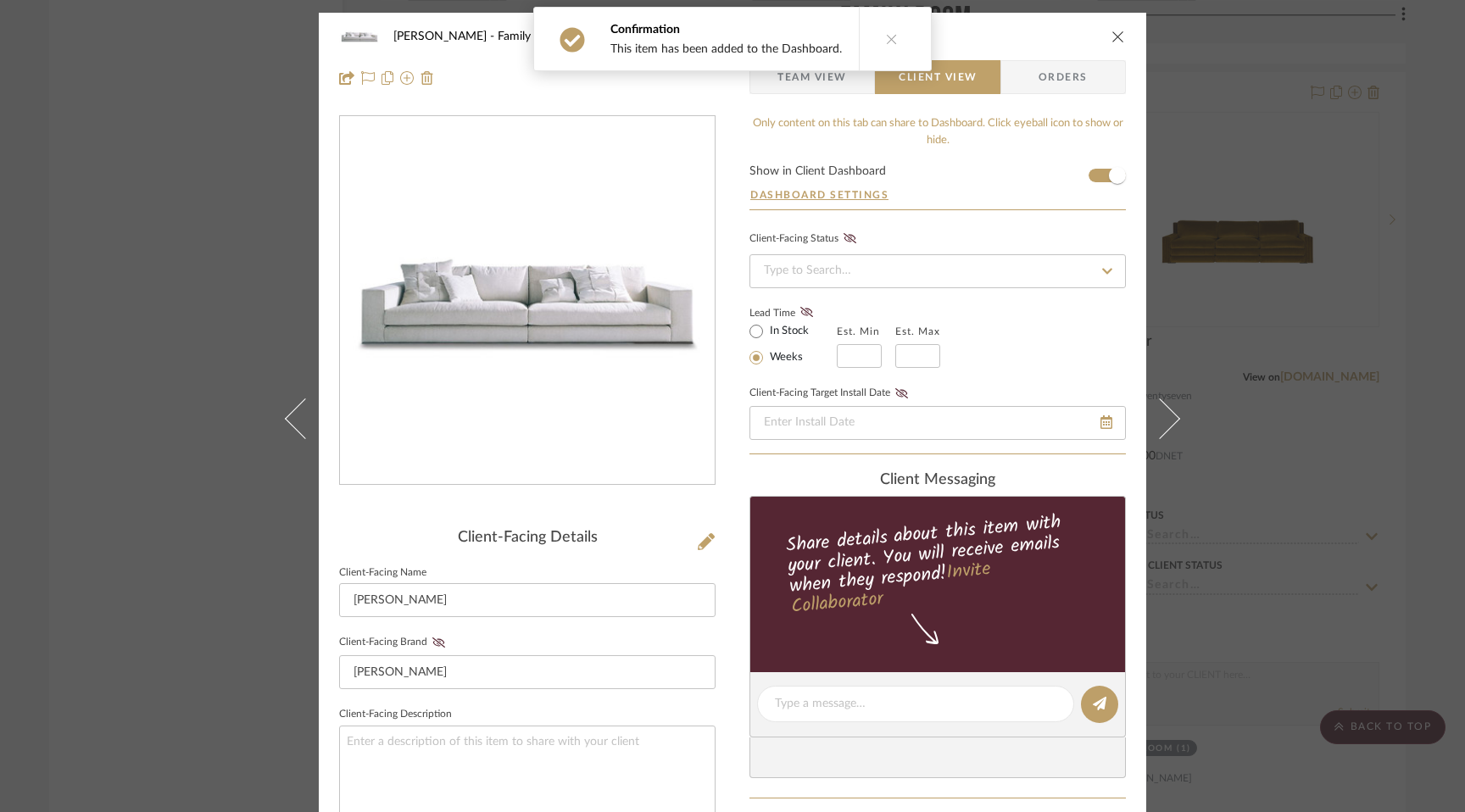
click at [1345, 402] on div "[PERSON_NAME] Family Room [PERSON_NAME] Team View Client View Orders Client-Fac…" at bounding box center [732, 406] width 1465 height 812
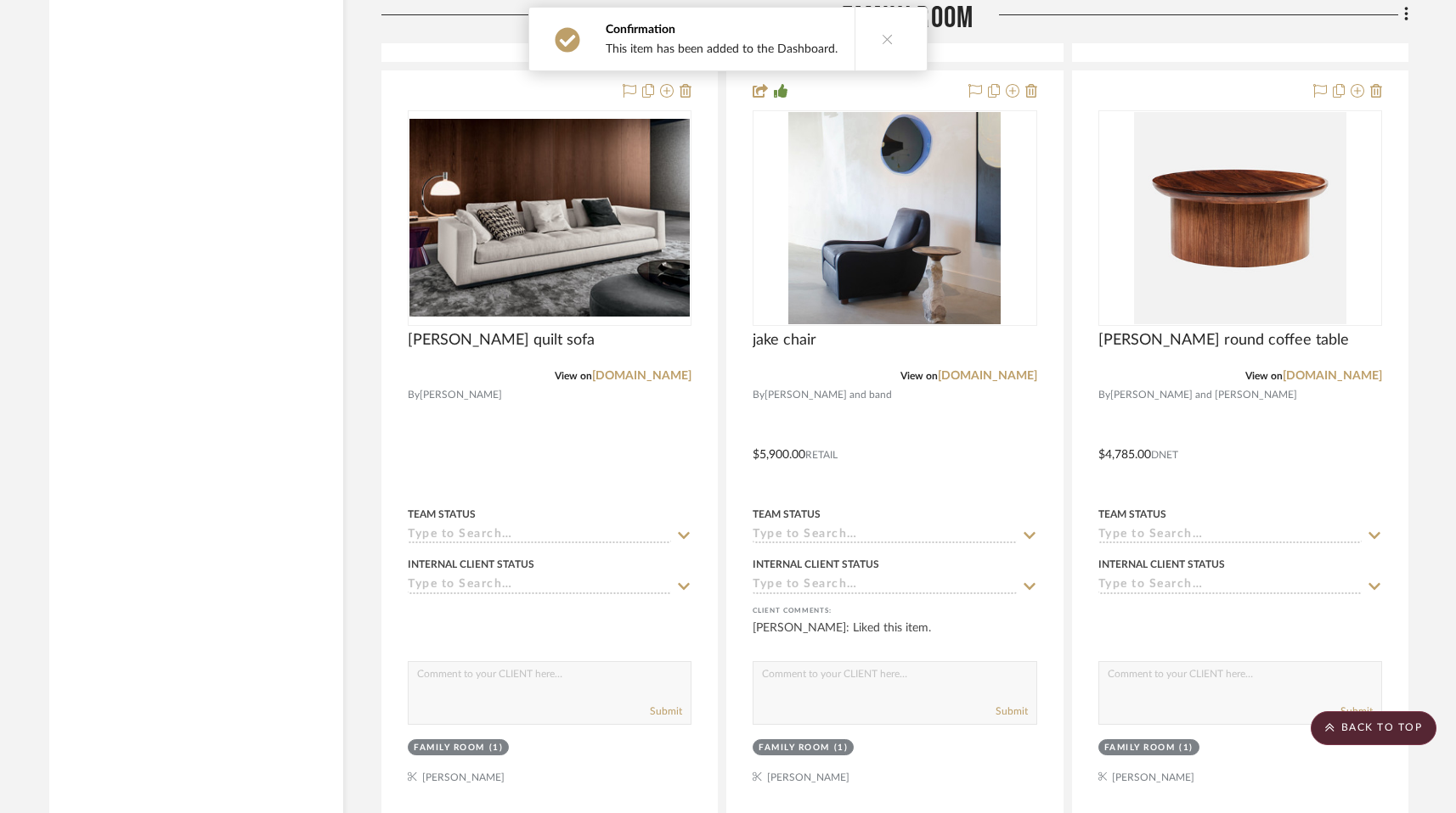
scroll to position [8928, 0]
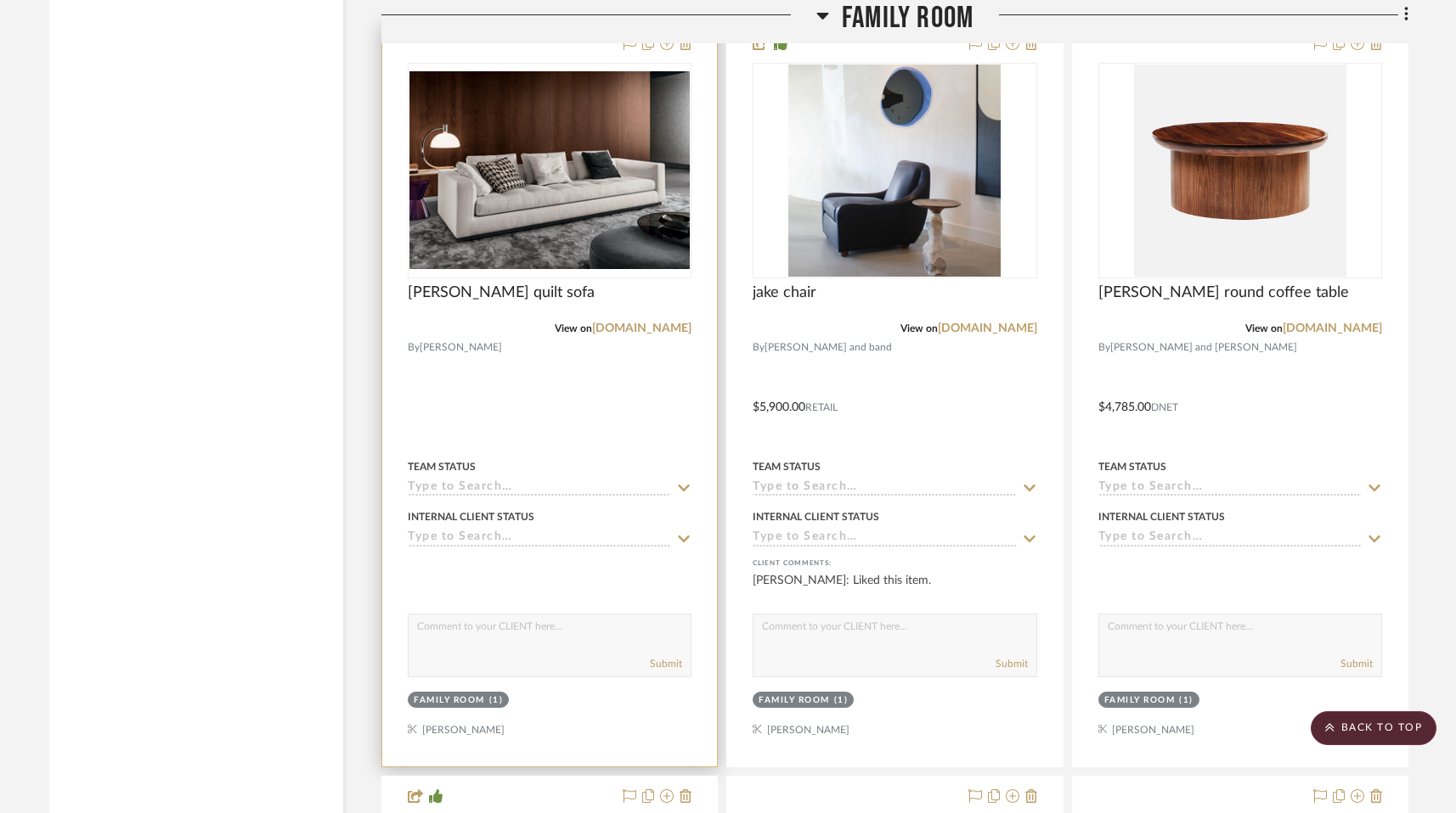
click at [569, 662] on div at bounding box center [550, 395] width 335 height 743
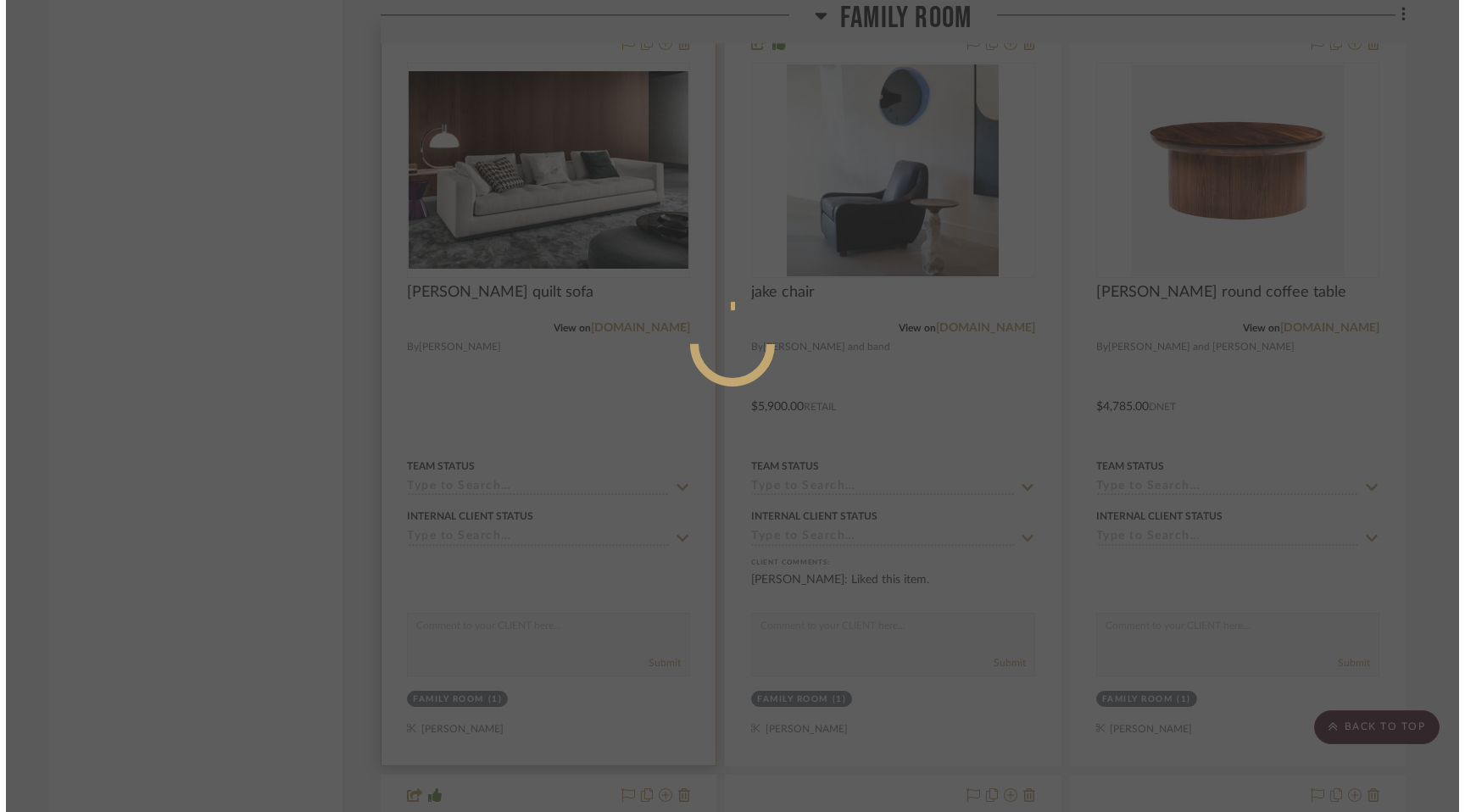
scroll to position [0, 0]
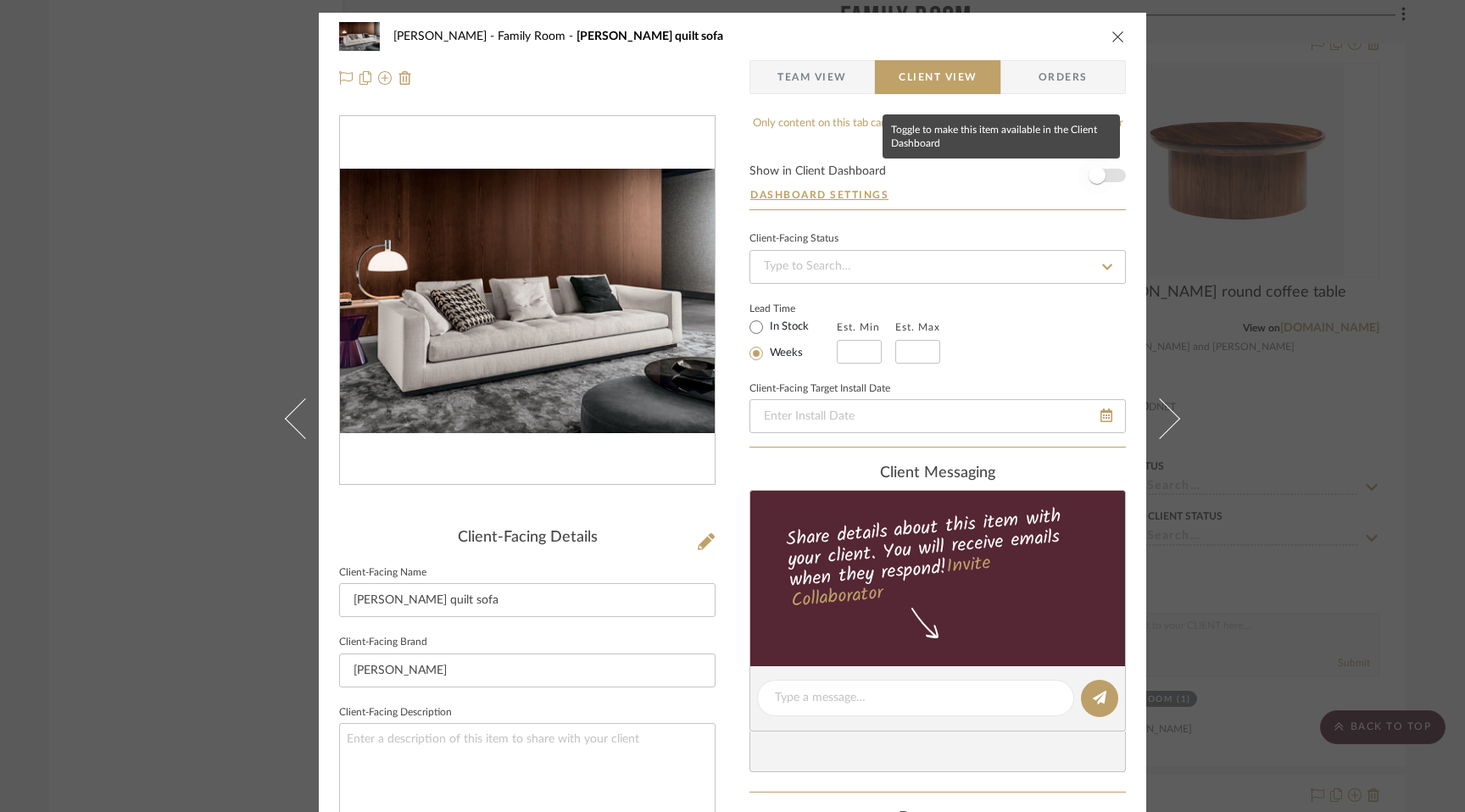
click at [1094, 181] on span "button" at bounding box center [1097, 175] width 17 height 17
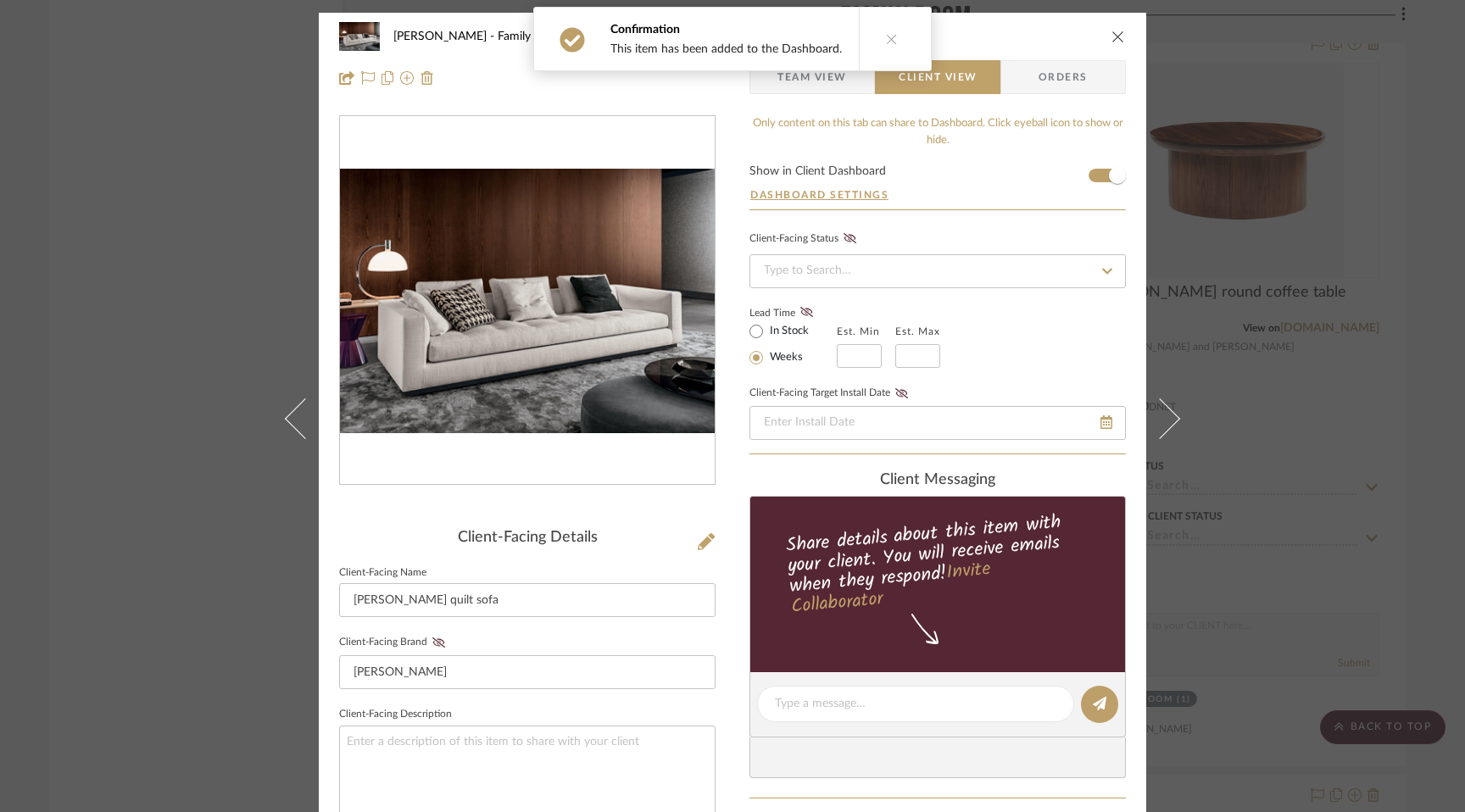
click at [1292, 344] on div "[PERSON_NAME] Family Room [PERSON_NAME] quilt sofa Team View Client View Orders…" at bounding box center [732, 406] width 1465 height 812
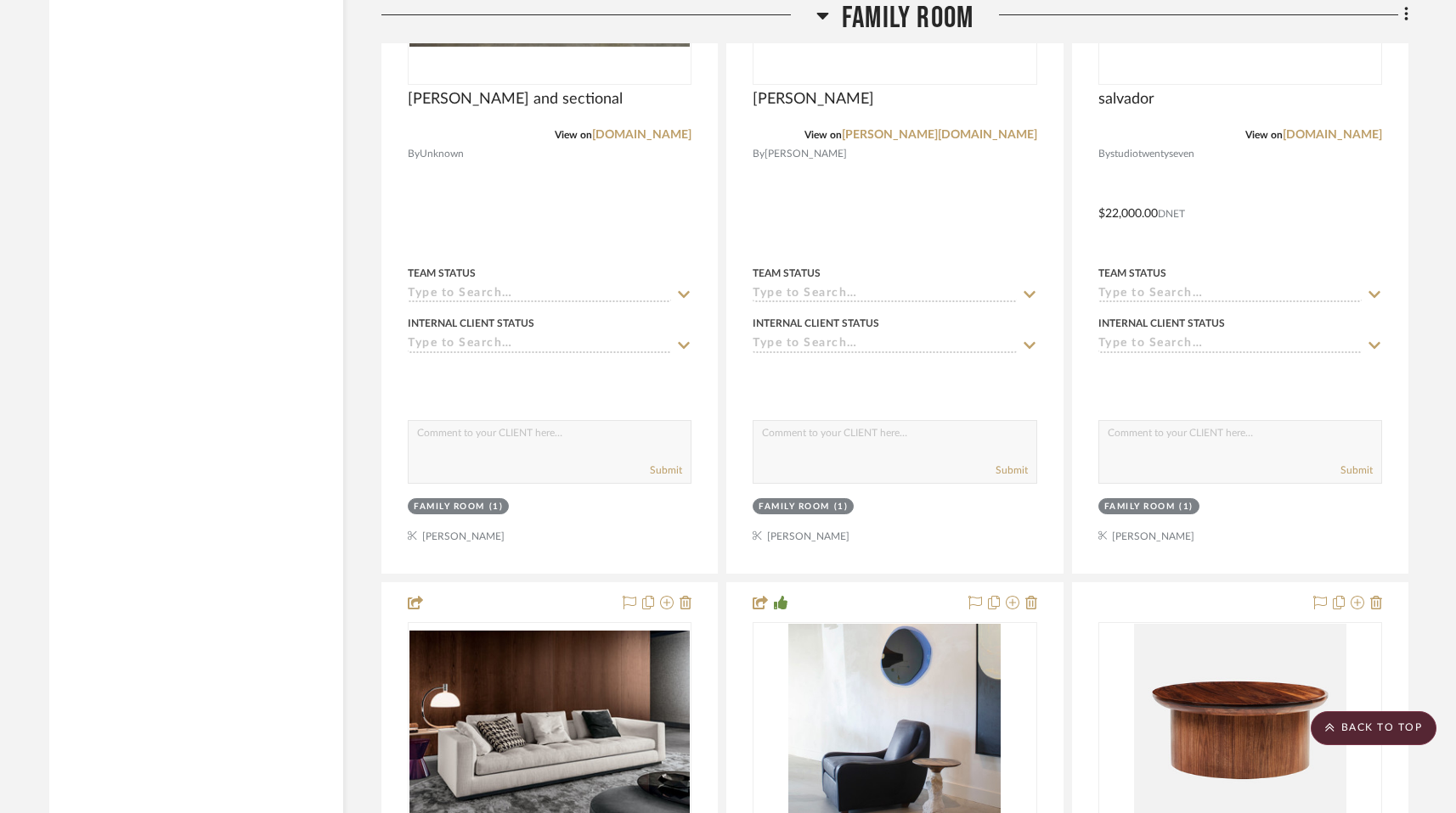
scroll to position [8370, 0]
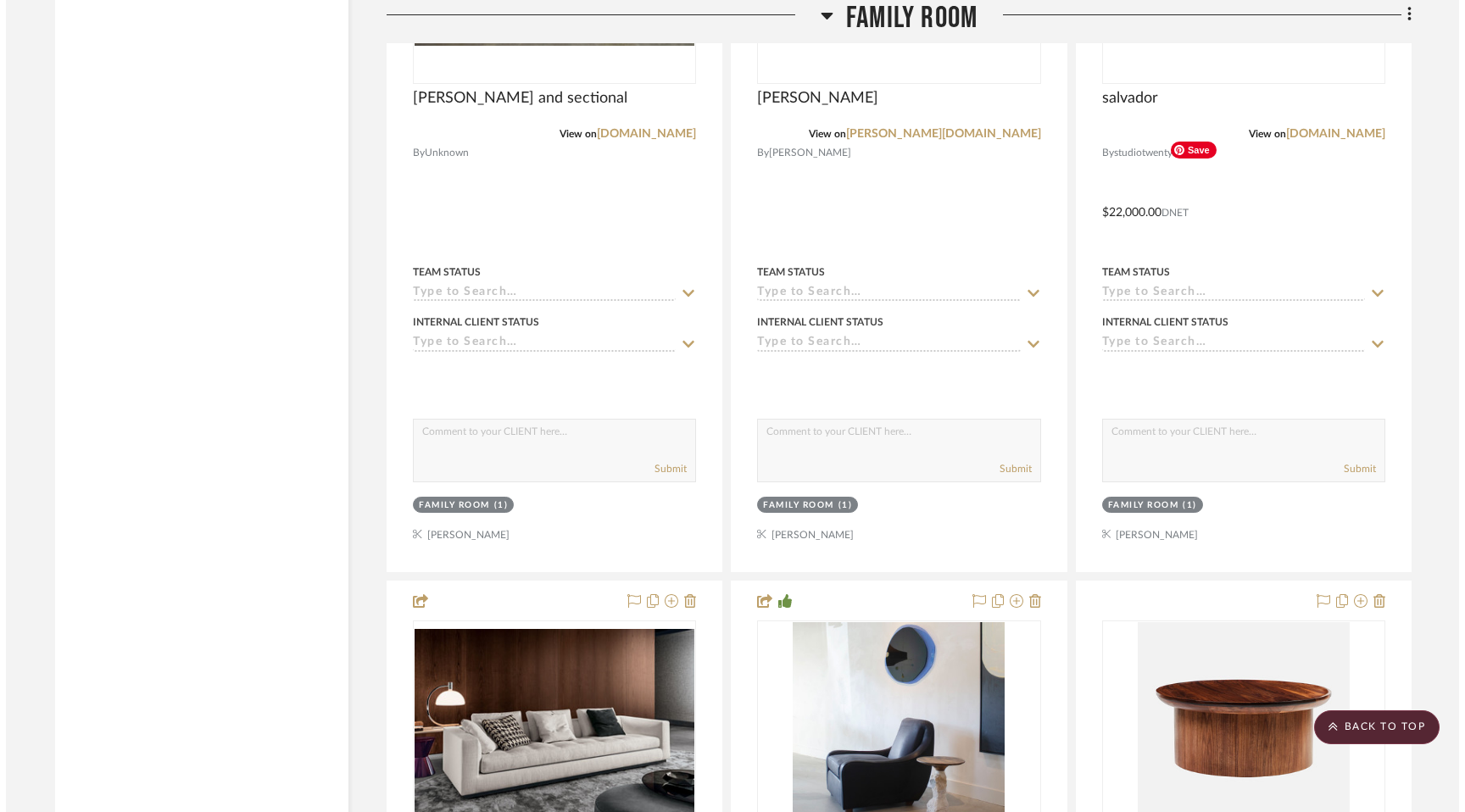
scroll to position [0, 0]
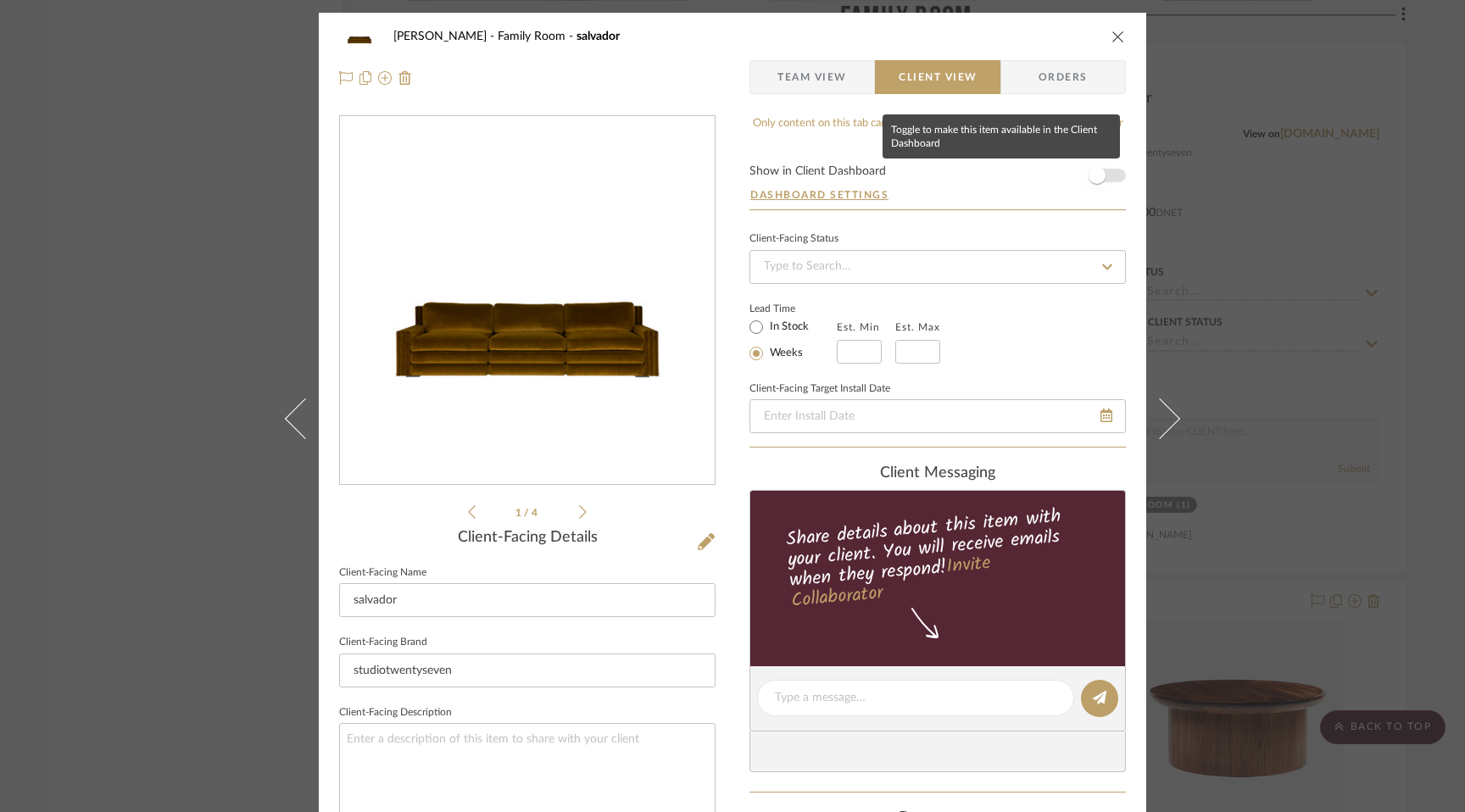
click at [1097, 182] on span "button" at bounding box center [1096, 175] width 37 height 37
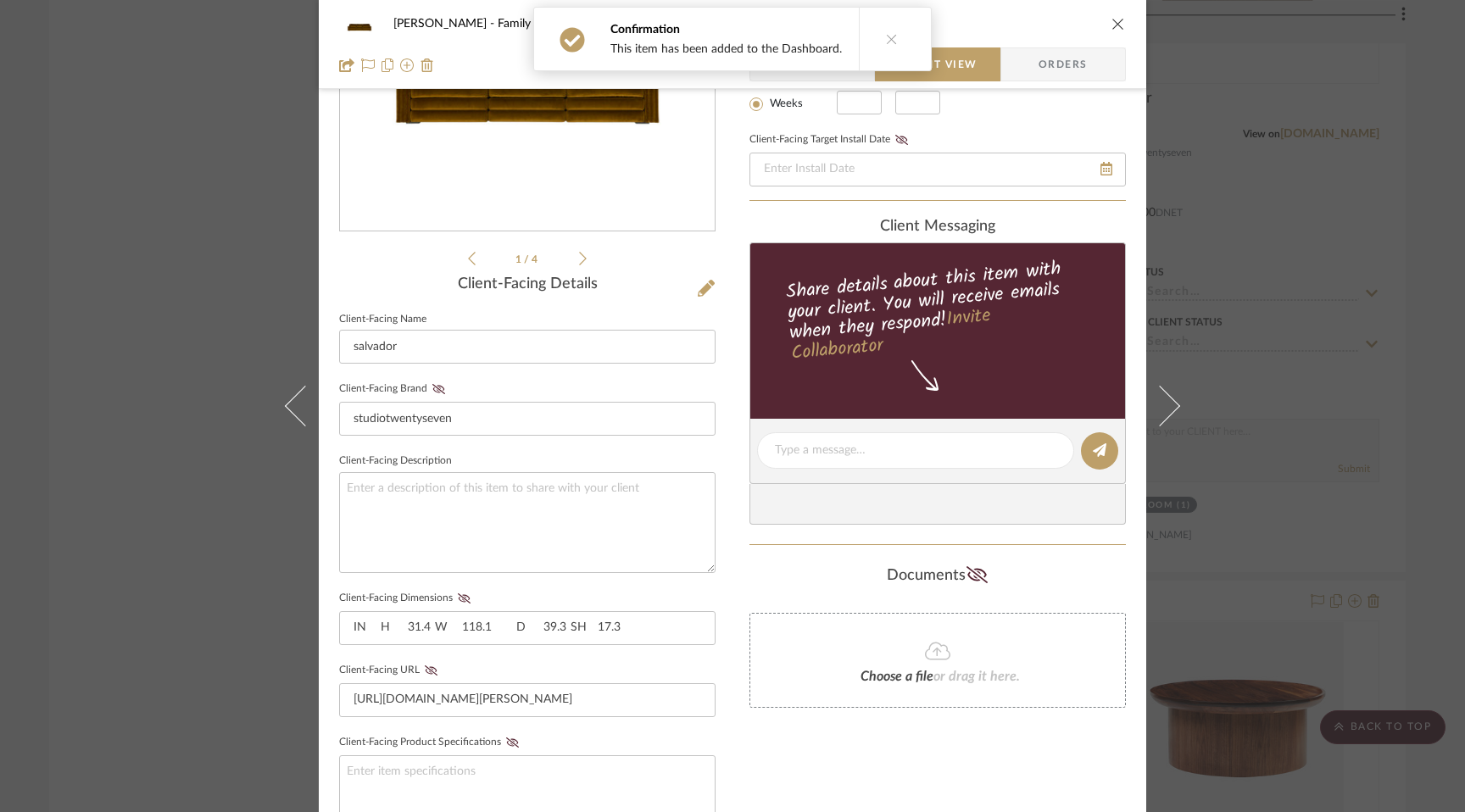
scroll to position [262, 0]
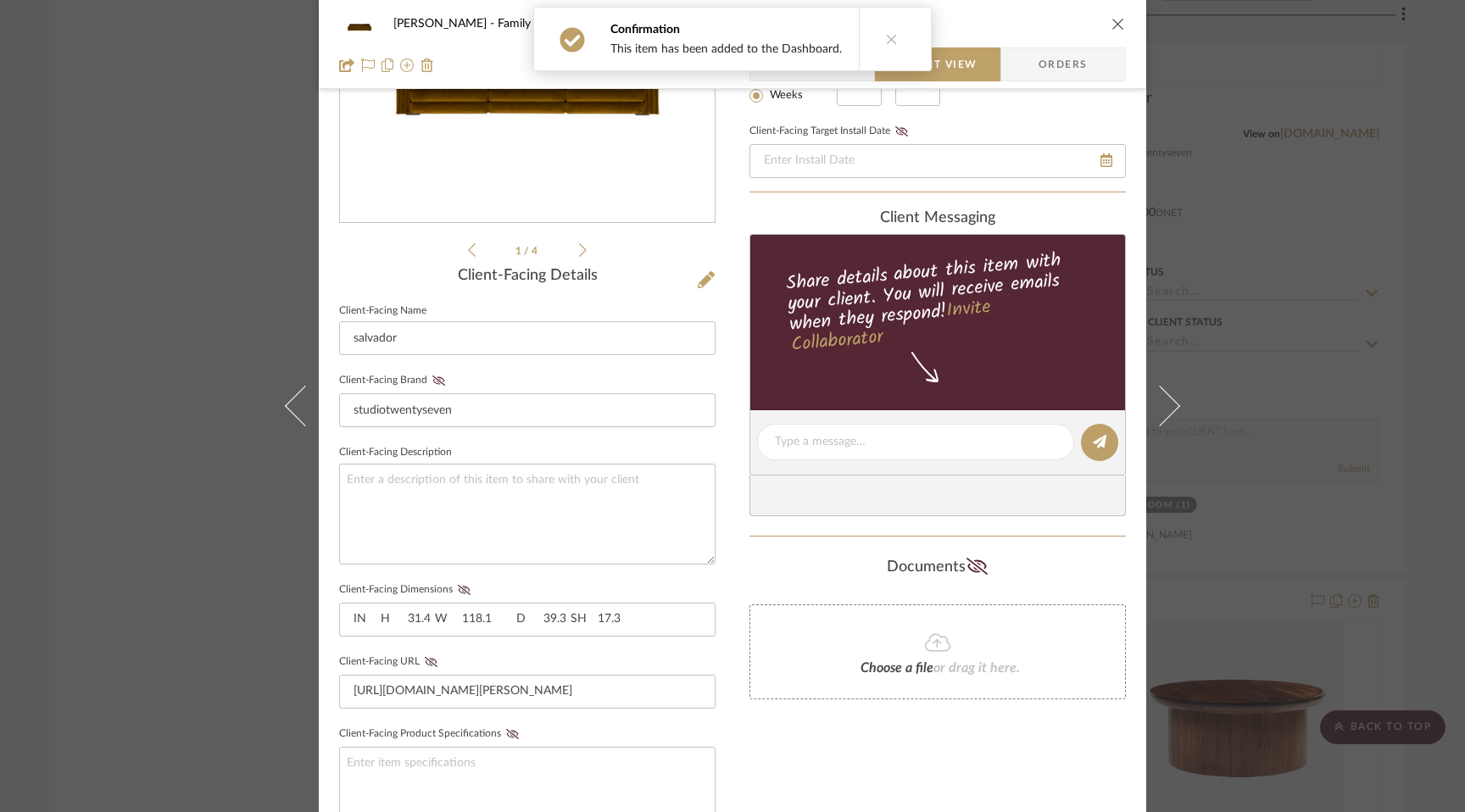
click at [1311, 425] on div "[PERSON_NAME] Family Room salvador Team View Client View Orders 1 / 4 Client-Fa…" at bounding box center [732, 406] width 1465 height 812
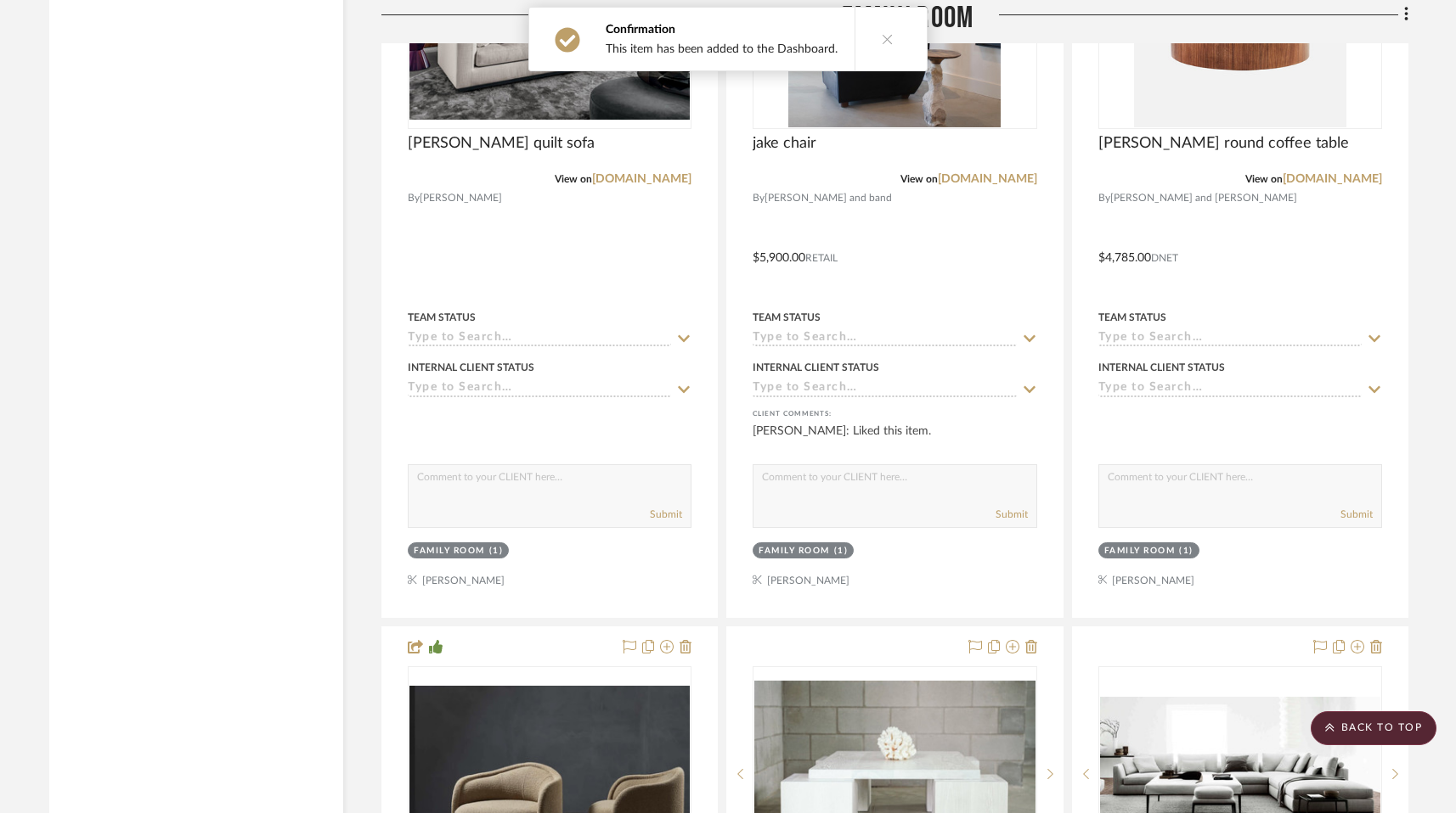
scroll to position [9089, 0]
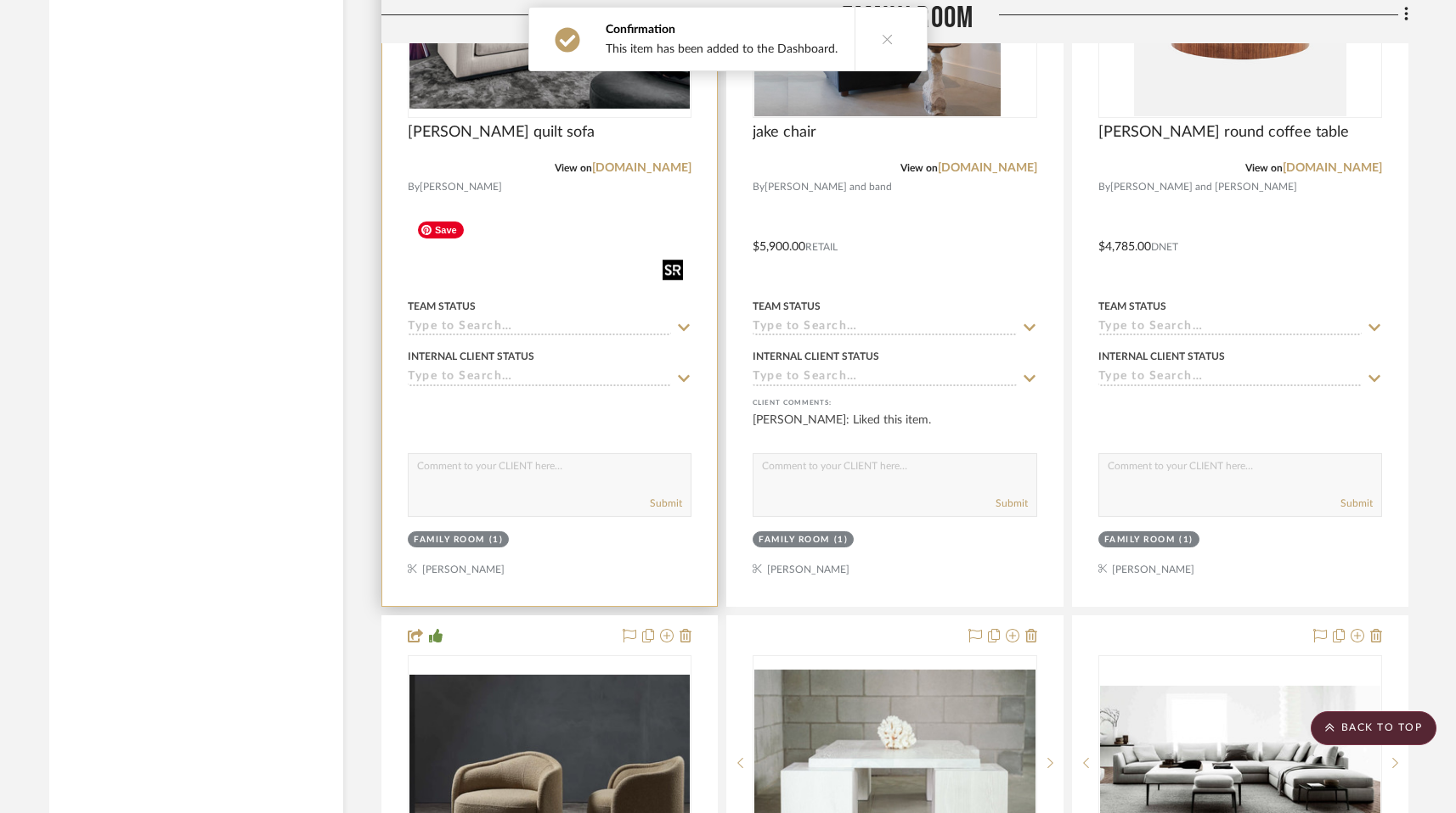
click at [0, 0] on img at bounding box center [0, 0] width 0 height 0
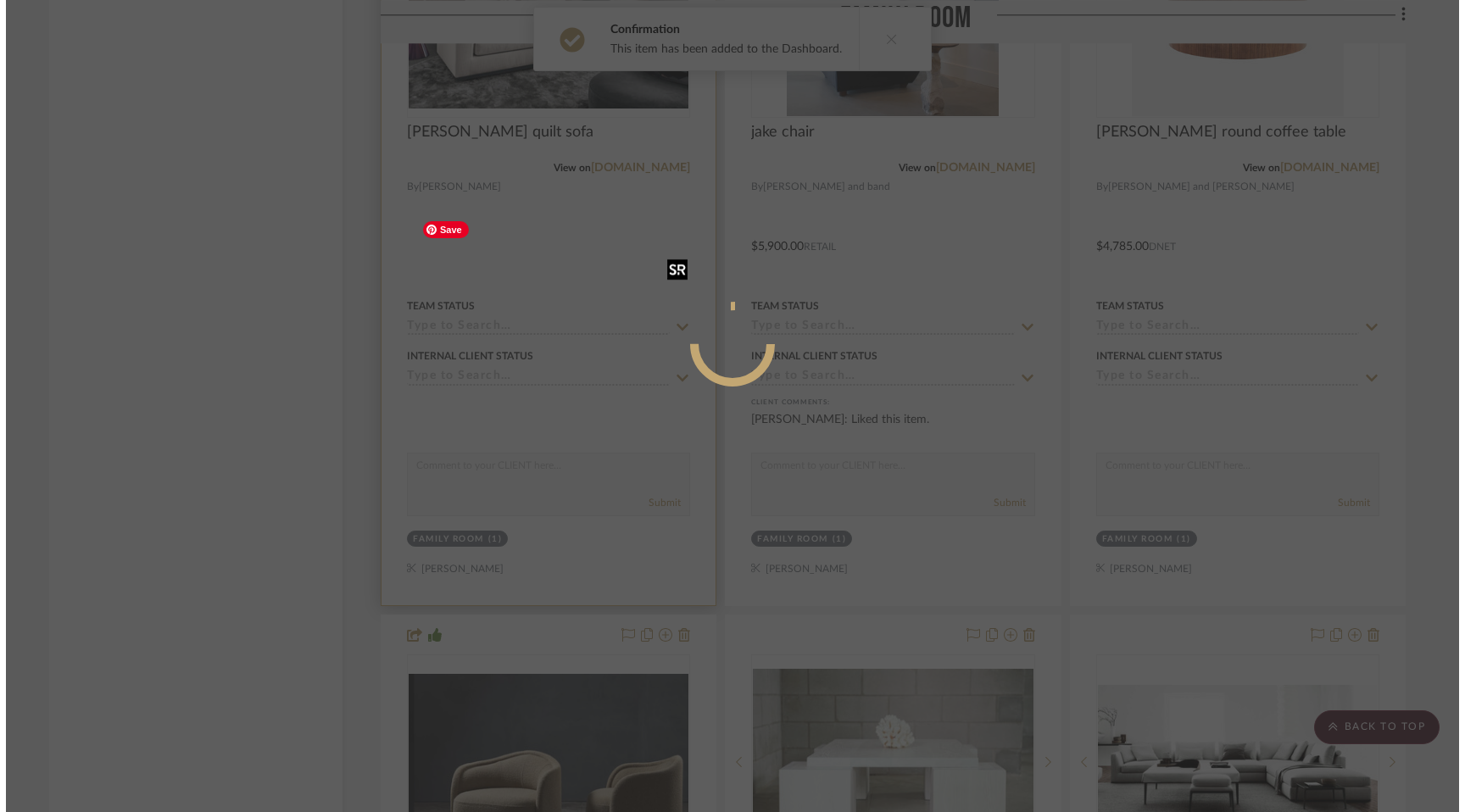
scroll to position [0, 0]
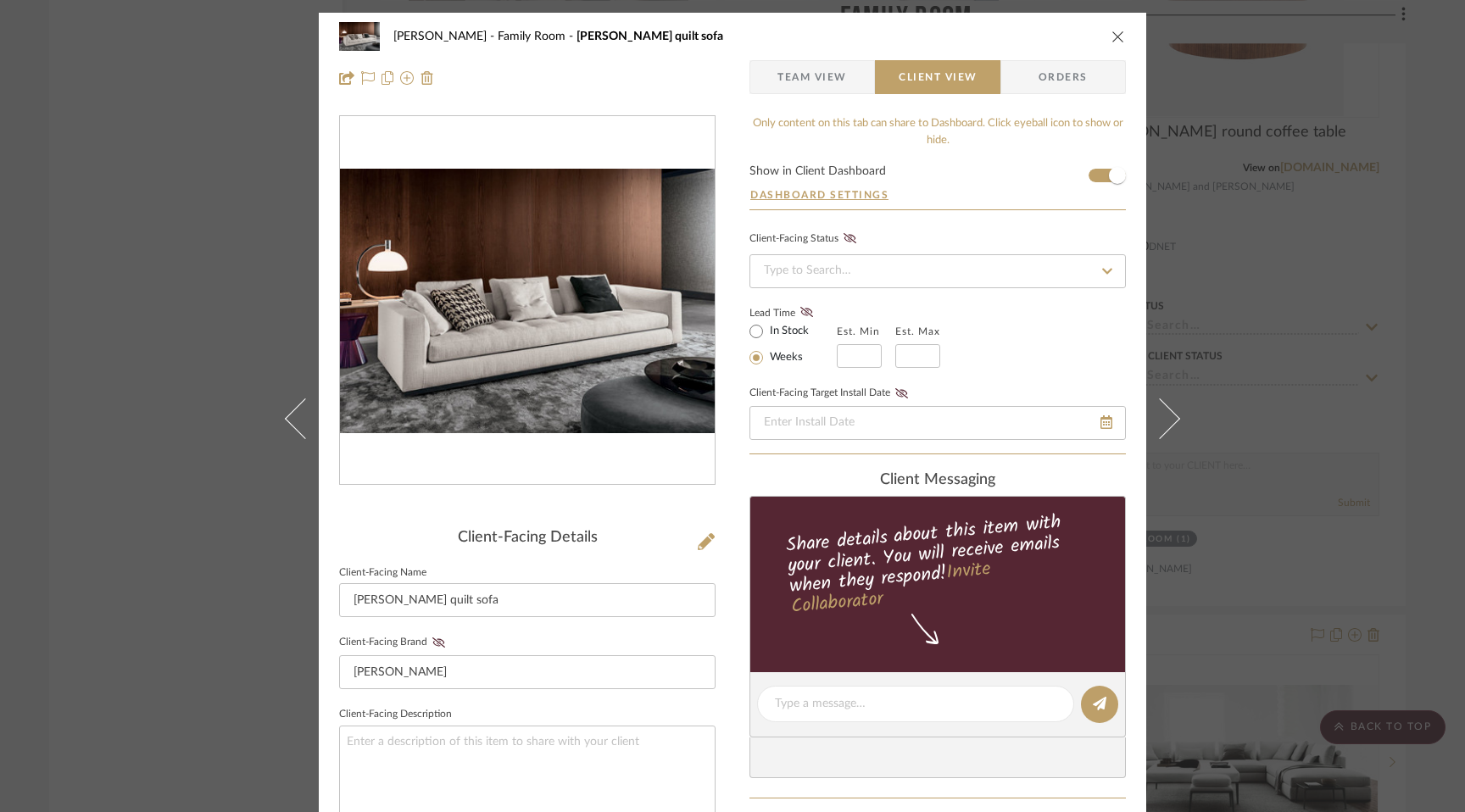
click at [165, 297] on div "[PERSON_NAME] Family Room [PERSON_NAME] quilt sofa Team View Client View Orders…" at bounding box center [732, 406] width 1465 height 812
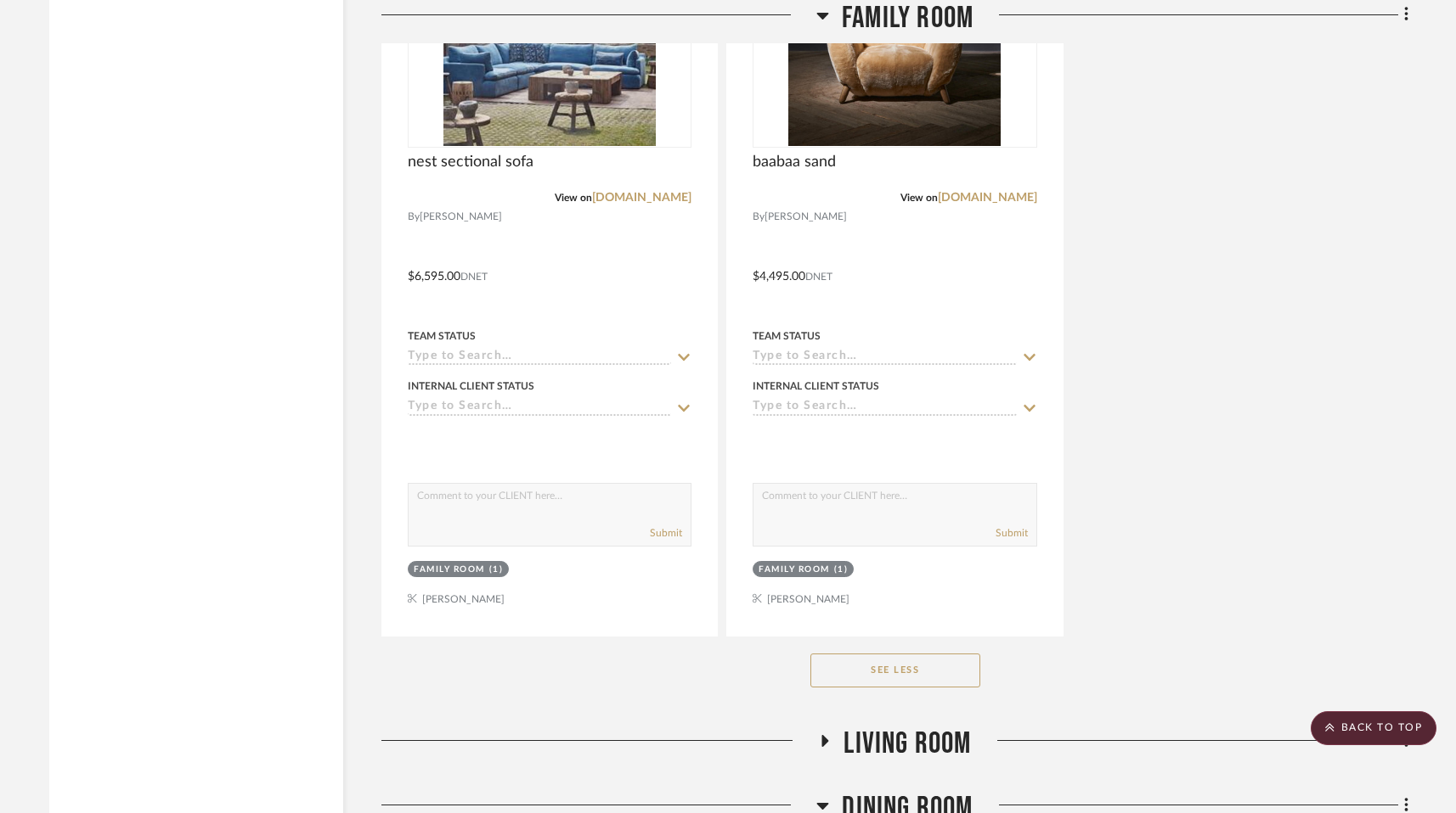
scroll to position [10567, 0]
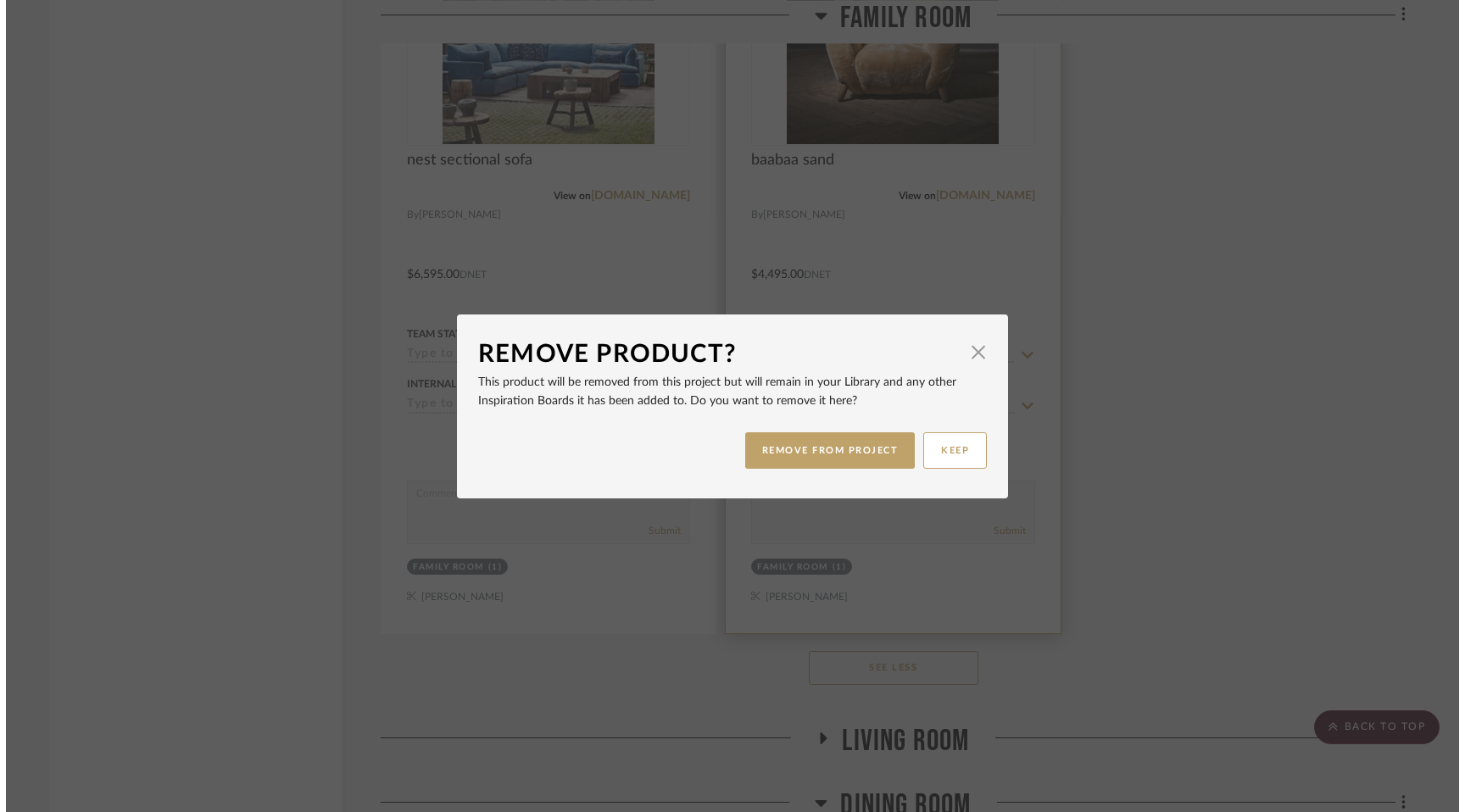
scroll to position [0, 0]
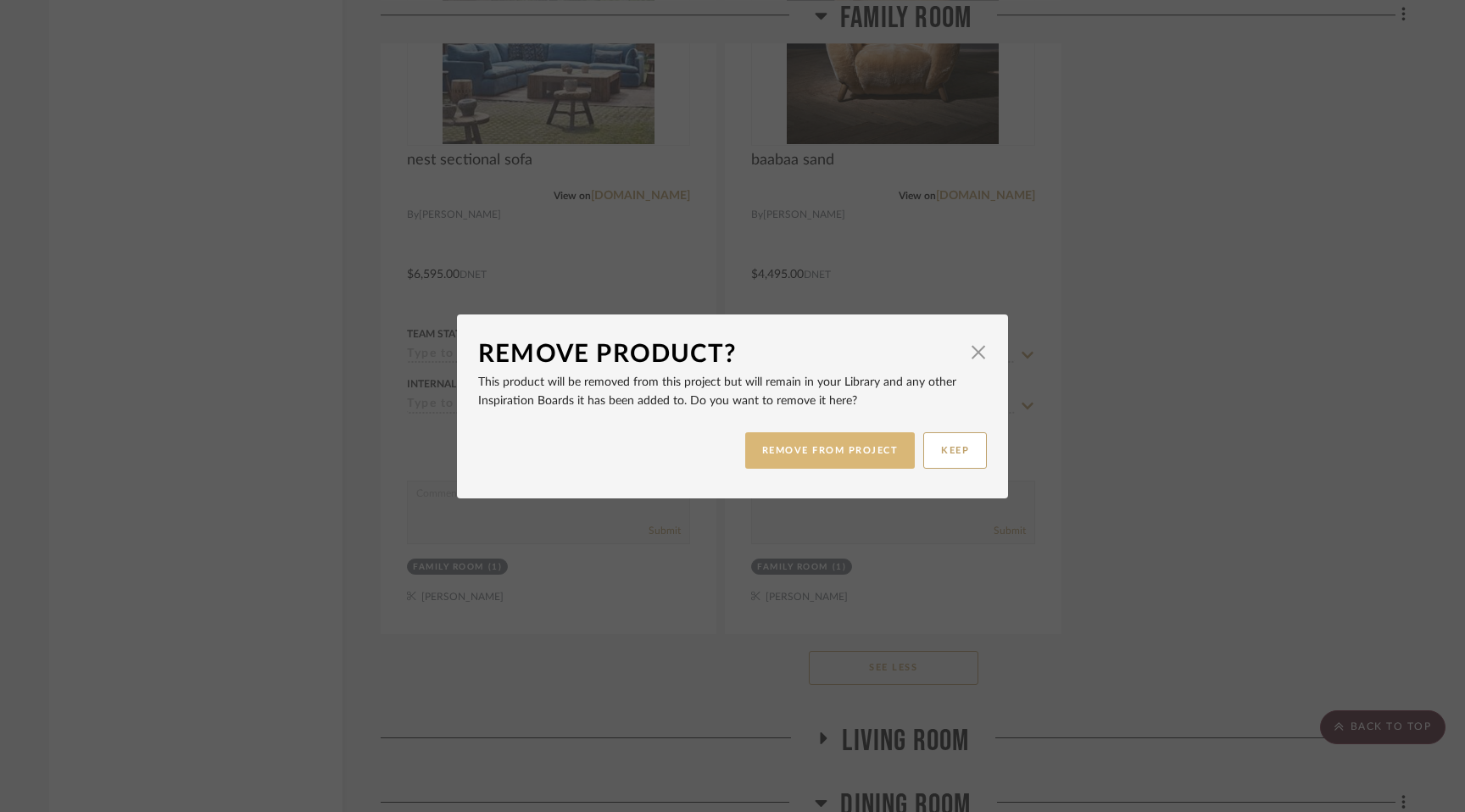
click at [823, 460] on button "REMOVE FROM PROJECT" at bounding box center [831, 450] width 171 height 36
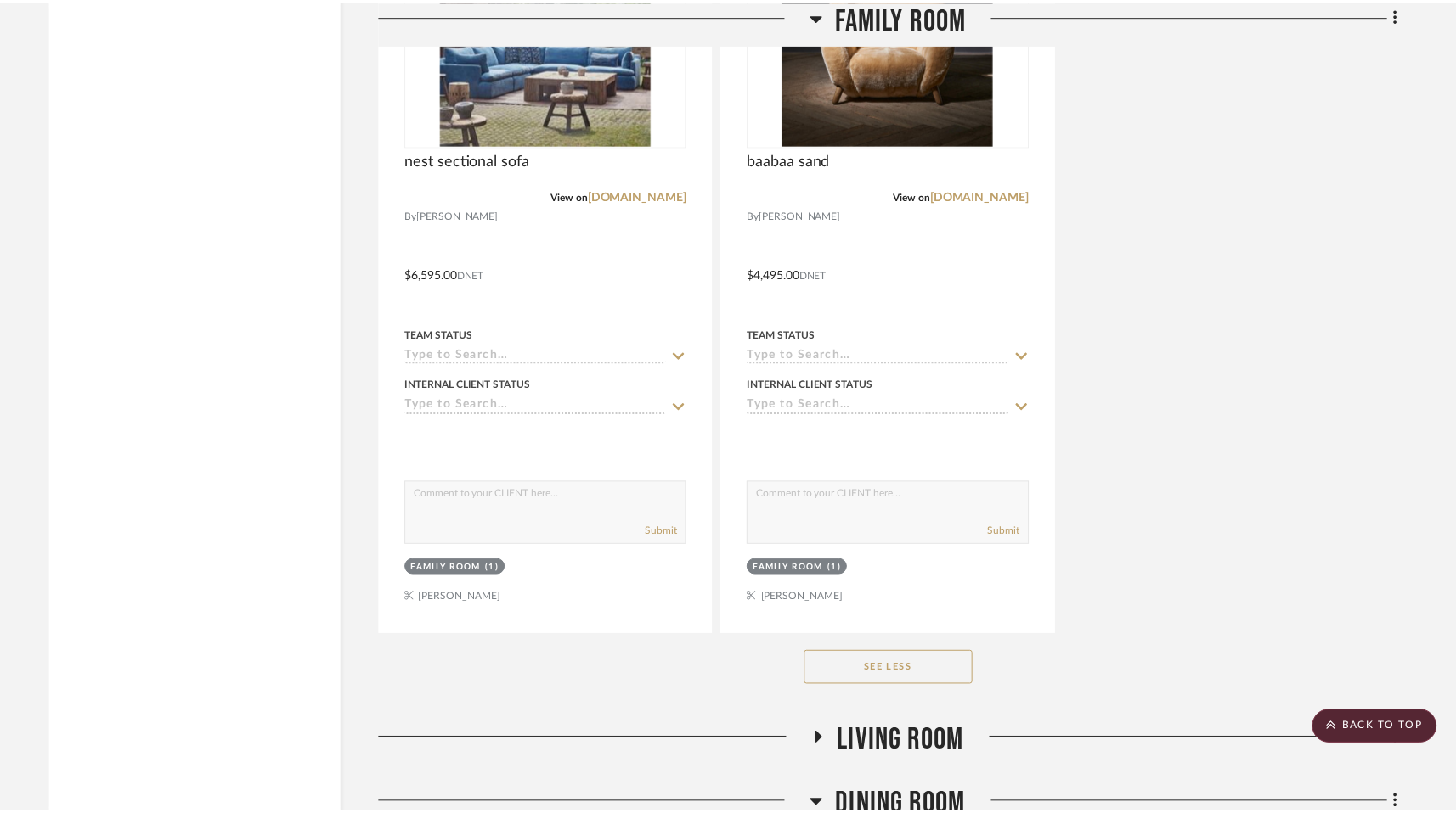
scroll to position [10567, 0]
